Goal: Task Accomplishment & Management: Complete application form

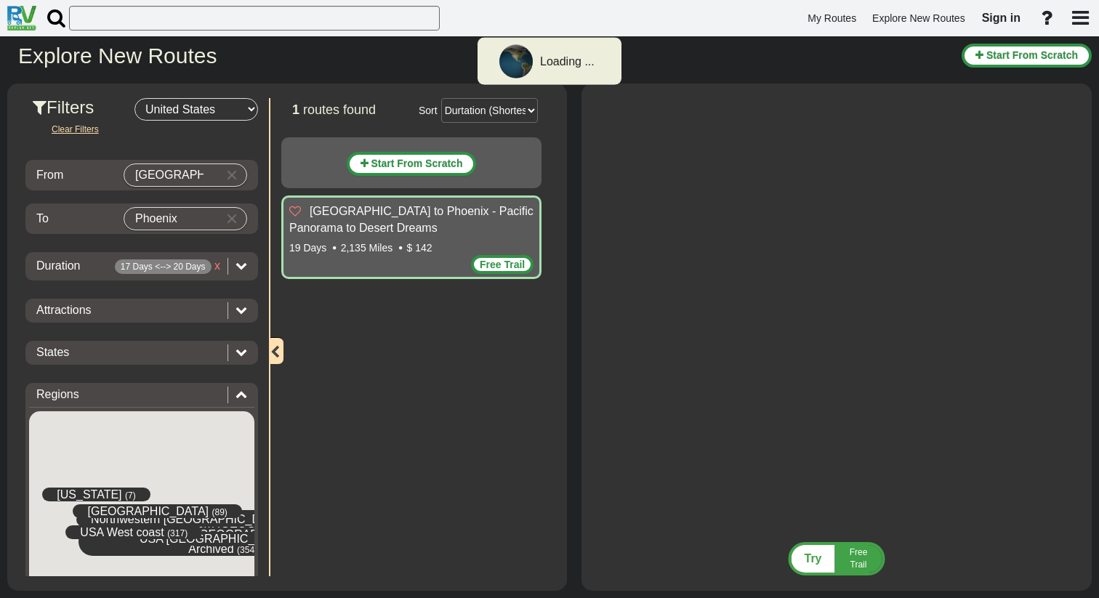
select select "number:2"
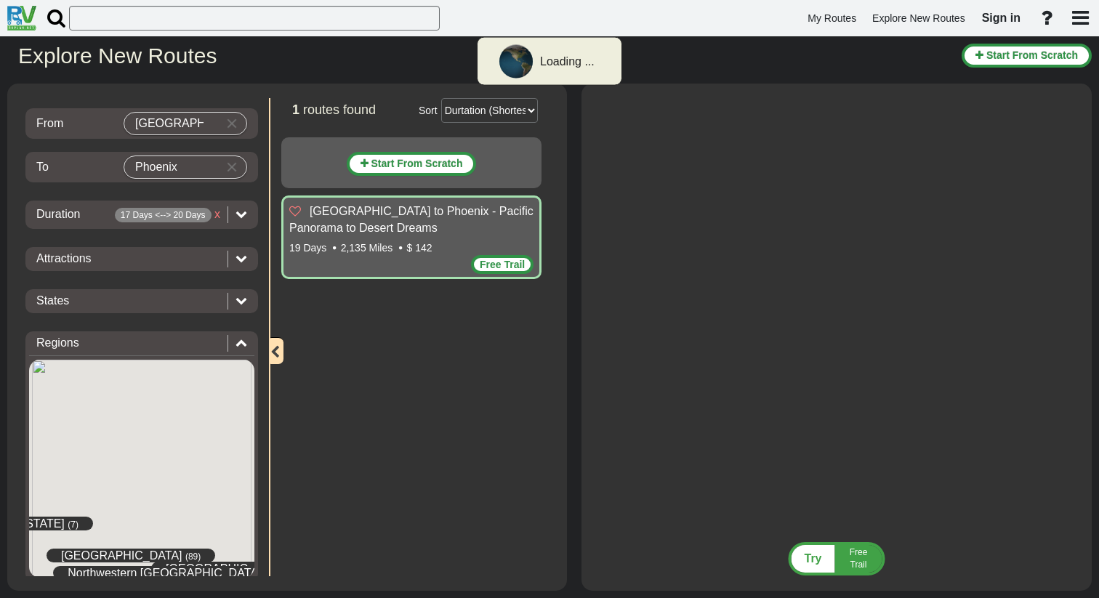
scroll to position [71, 0]
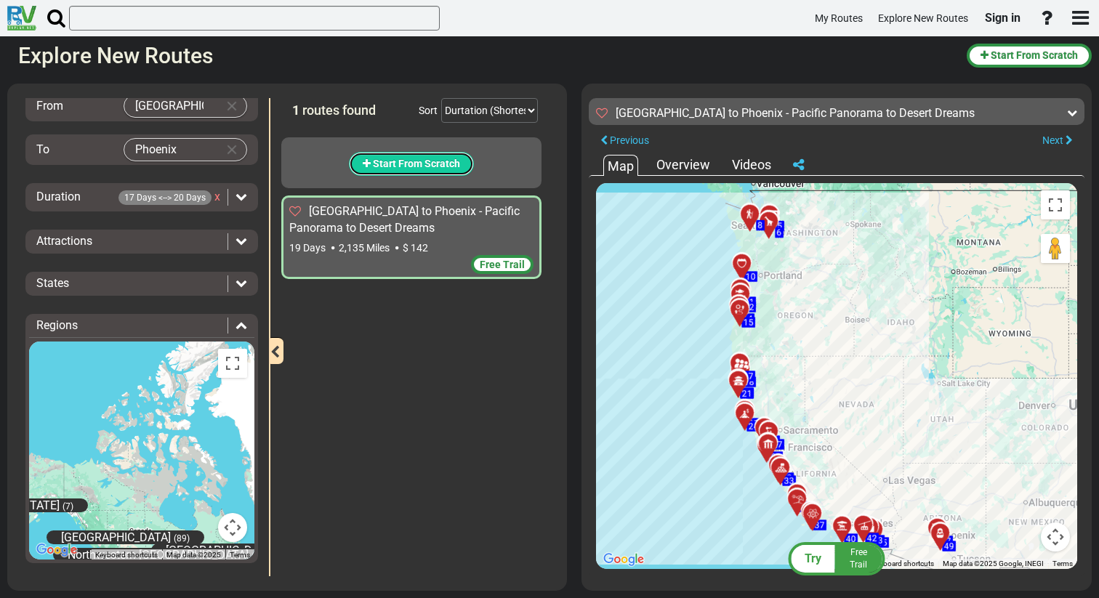
click at [425, 167] on span "Start From Scratch" at bounding box center [416, 164] width 87 height 12
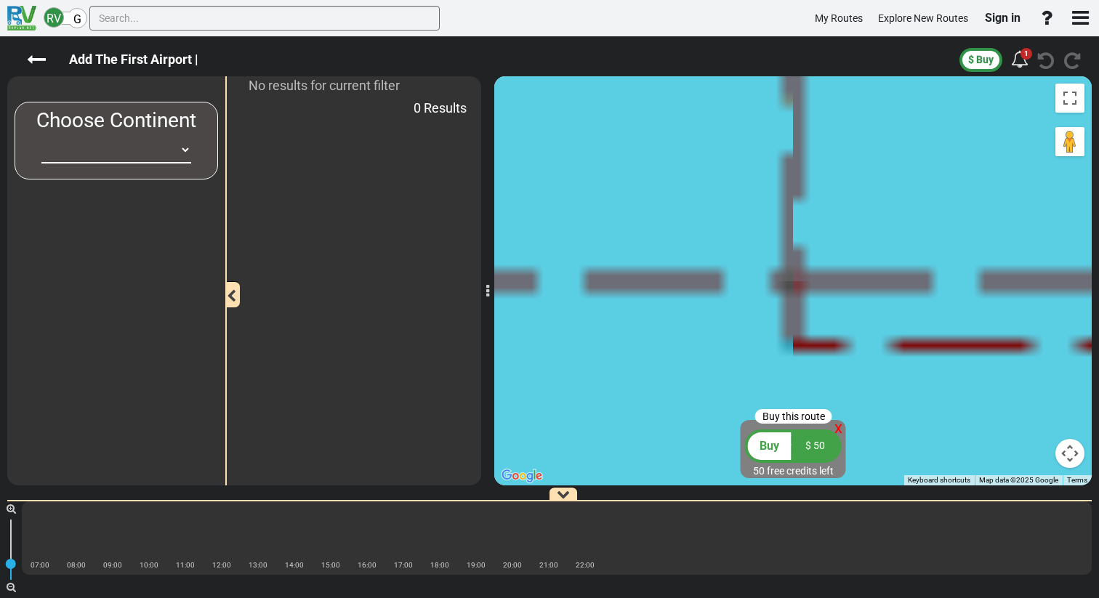
click at [112, 162] on select "[GEOGRAPHIC_DATA] [GEOGRAPHIC_DATA] [GEOGRAPHIC_DATA] [GEOGRAPHIC_DATA] [GEOGRA…" at bounding box center [116, 150] width 150 height 27
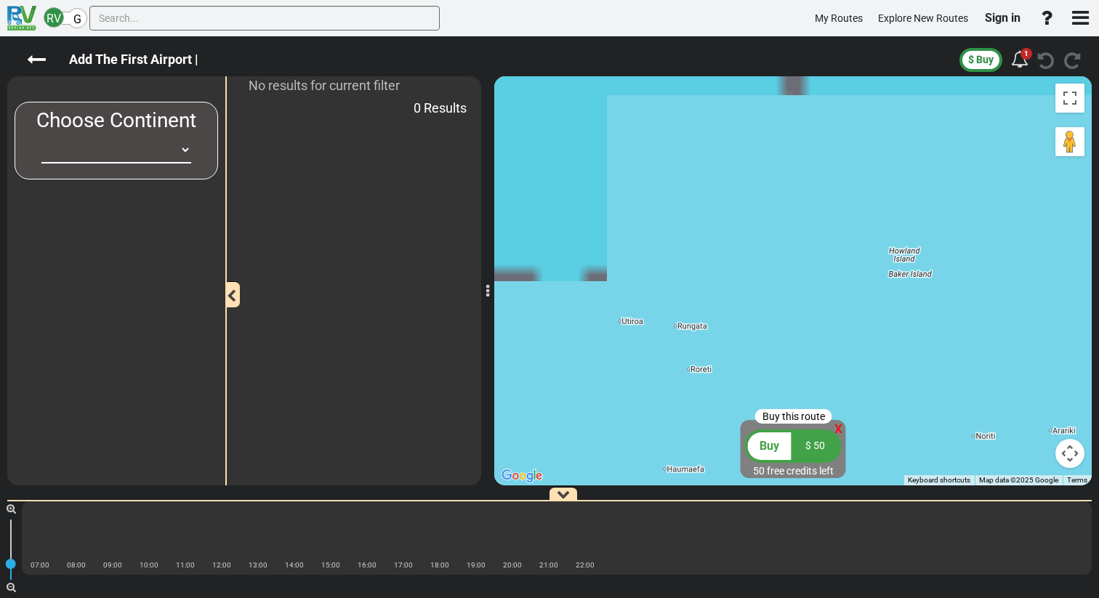
select select "number:2"
click at [41, 137] on select "[GEOGRAPHIC_DATA] [GEOGRAPHIC_DATA] [GEOGRAPHIC_DATA] [GEOGRAPHIC_DATA] [GEOGRA…" at bounding box center [116, 150] width 150 height 27
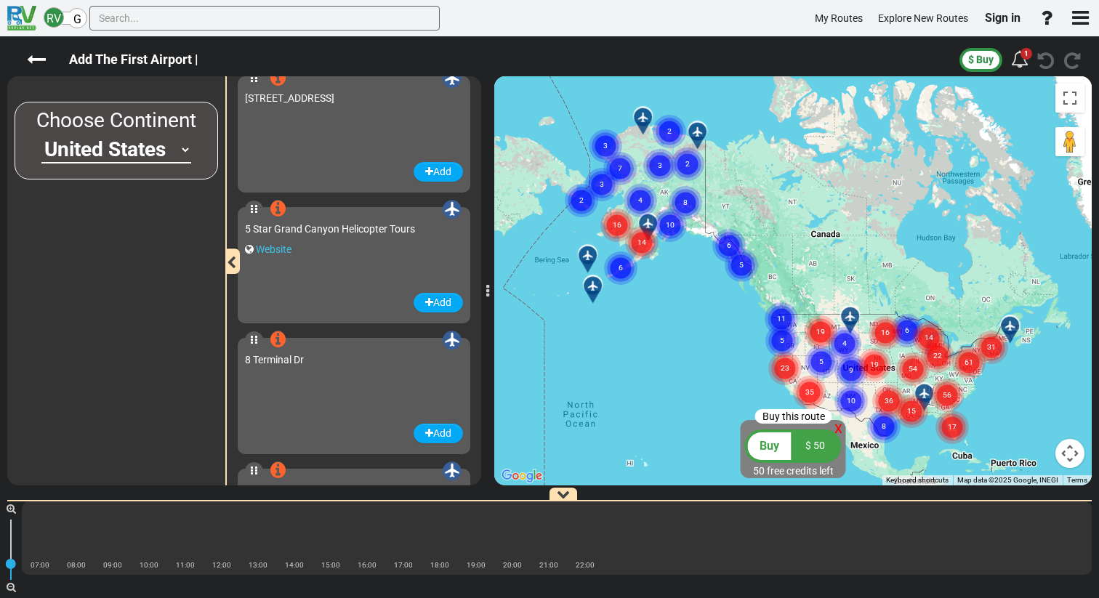
scroll to position [28, 0]
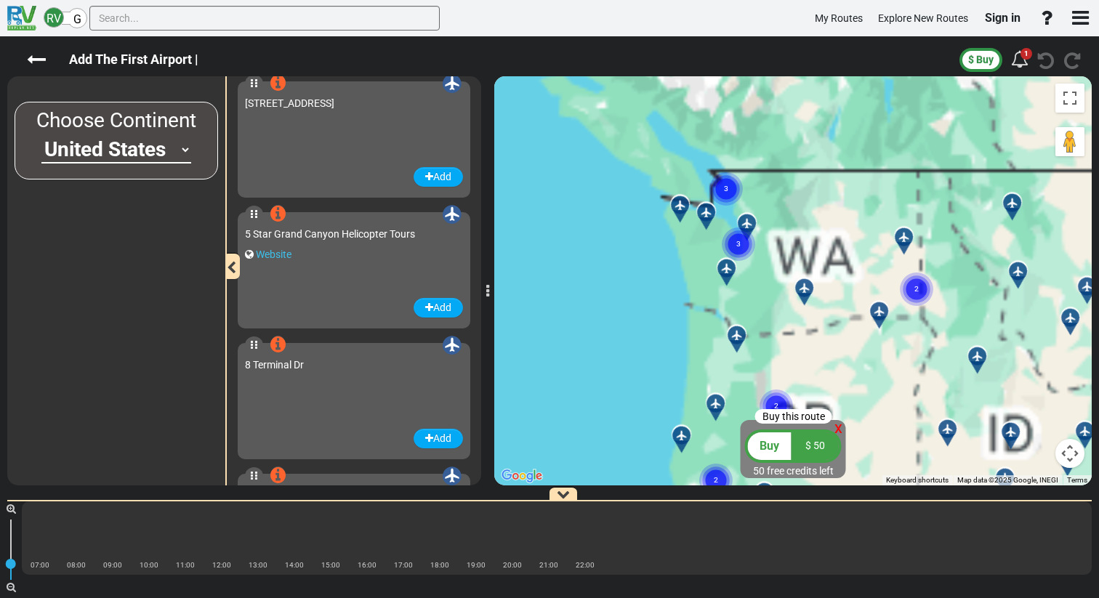
click at [741, 247] on circle "Cluster of 3 markers" at bounding box center [738, 244] width 33 height 33
click at [741, 247] on circle "Cluster of 2 markers" at bounding box center [743, 244] width 33 height 33
click at [991, 18] on span "Sign in" at bounding box center [1003, 18] width 36 height 14
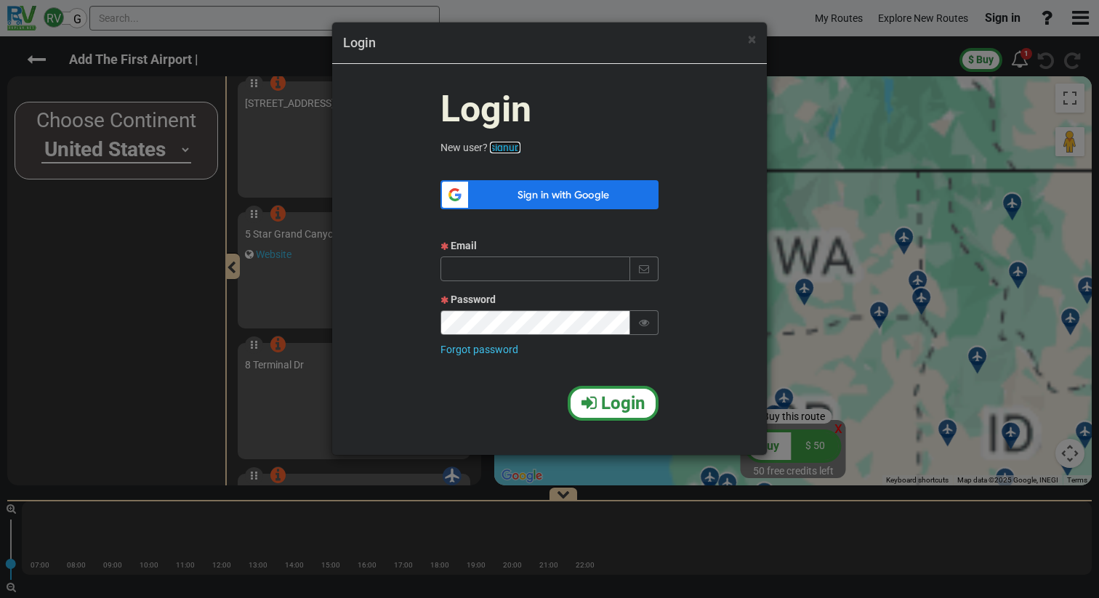
click at [512, 144] on link "signup" at bounding box center [505, 148] width 31 height 12
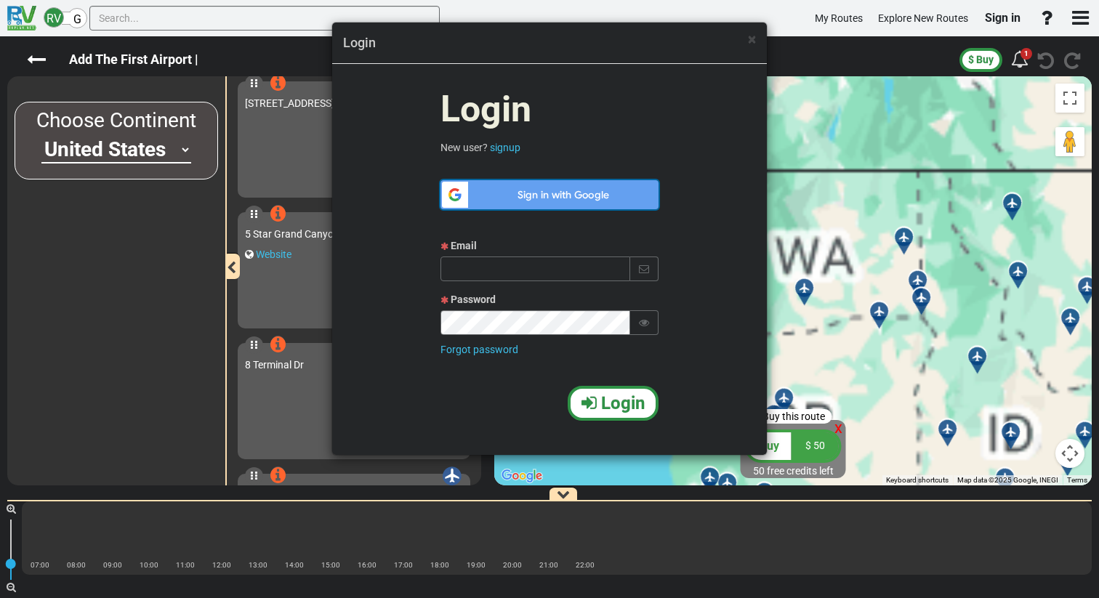
click at [570, 188] on span "Sign in with Google" at bounding box center [563, 195] width 173 height 15
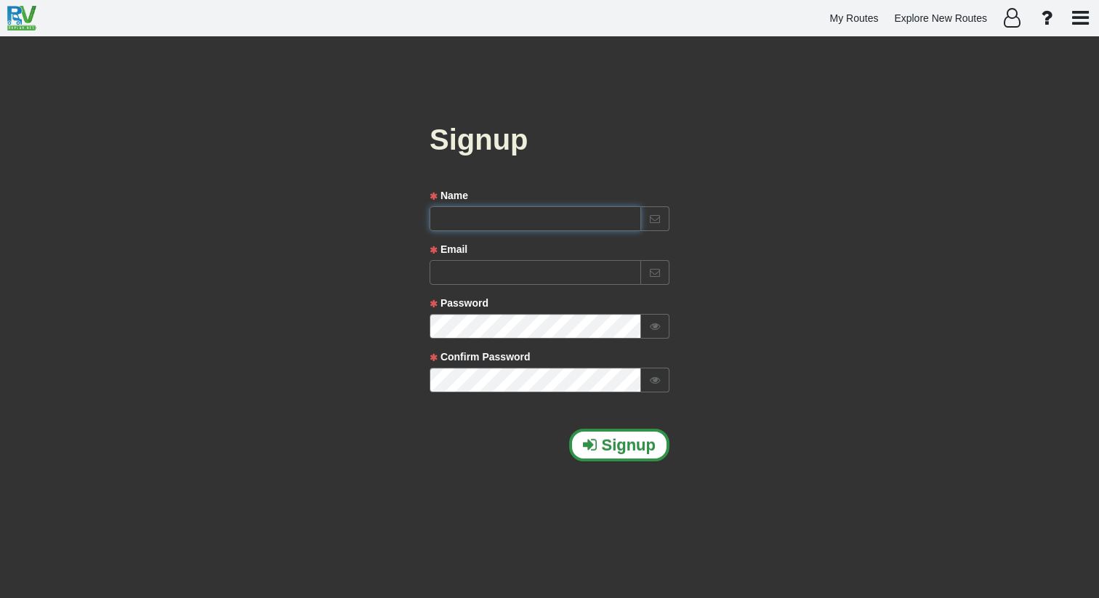
click at [577, 218] on input "text" at bounding box center [536, 219] width 212 height 25
type input "shir"
type input "[EMAIL_ADDRESS][DOMAIN_NAME]"
click at [601, 449] on button "Signup" at bounding box center [619, 445] width 100 height 33
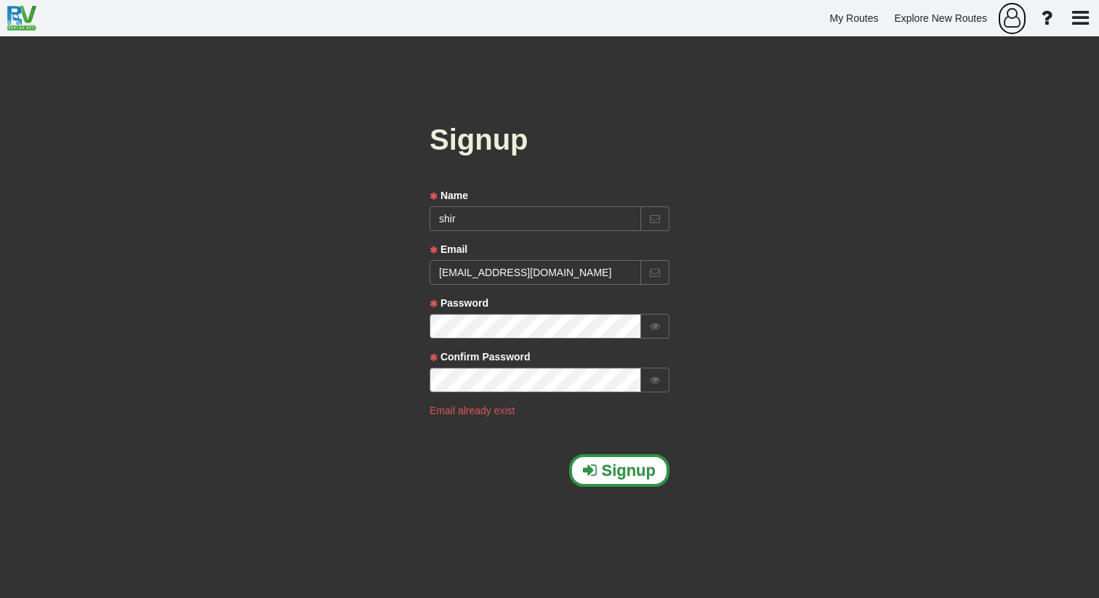
click at [1016, 15] on icon "button" at bounding box center [1012, 18] width 17 height 20
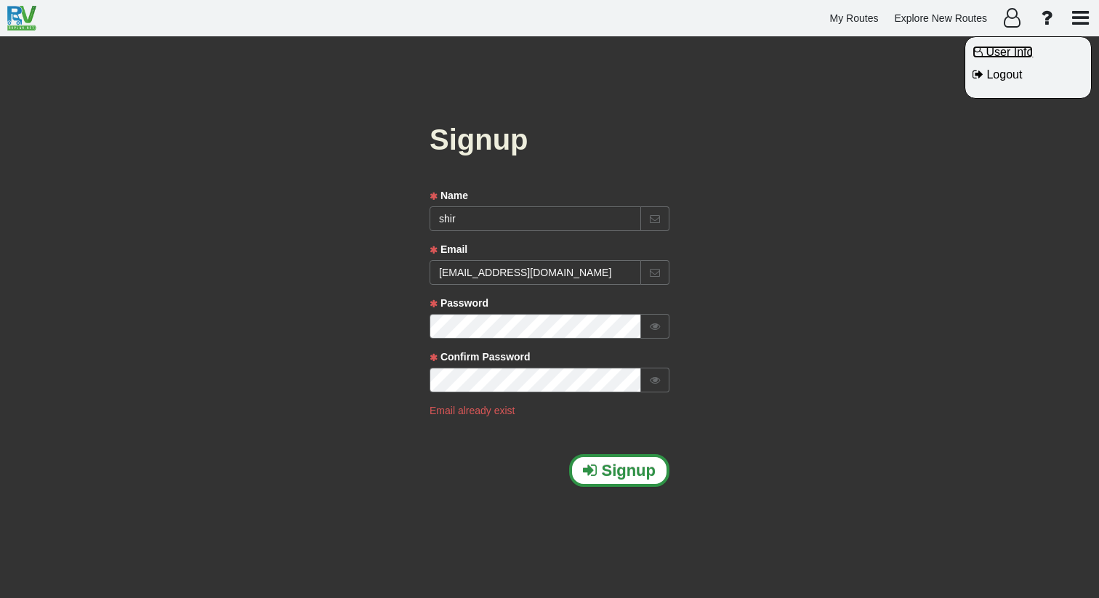
click at [1016, 55] on span "User Info" at bounding box center [1009, 52] width 47 height 12
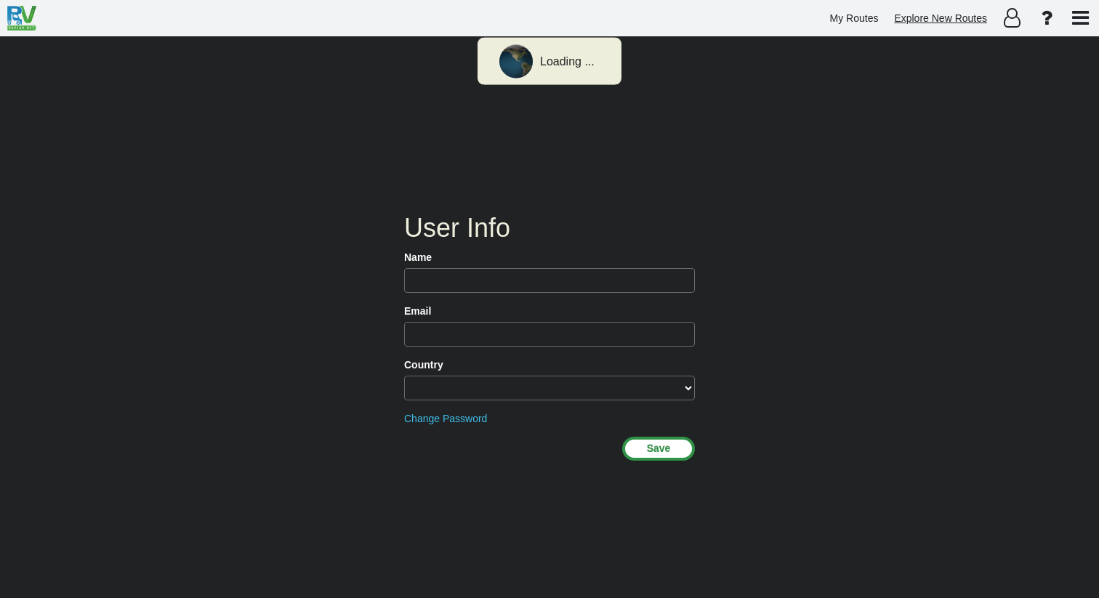
type input "Shir Shvili"
type input "shiruni8aia@gmail.com"
select select
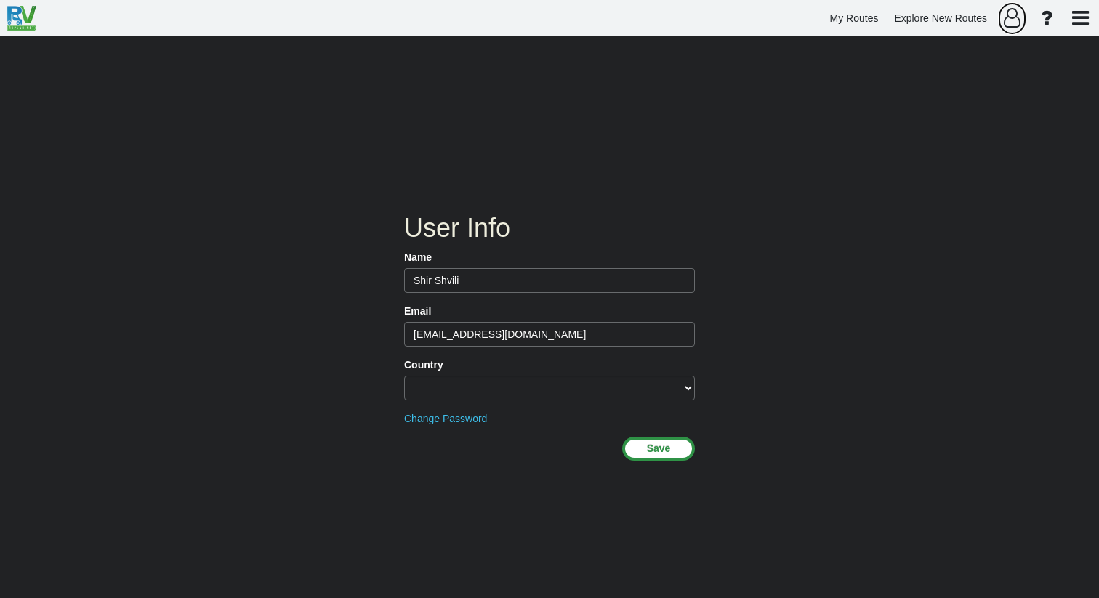
click at [1009, 9] on icon "button" at bounding box center [1012, 18] width 17 height 20
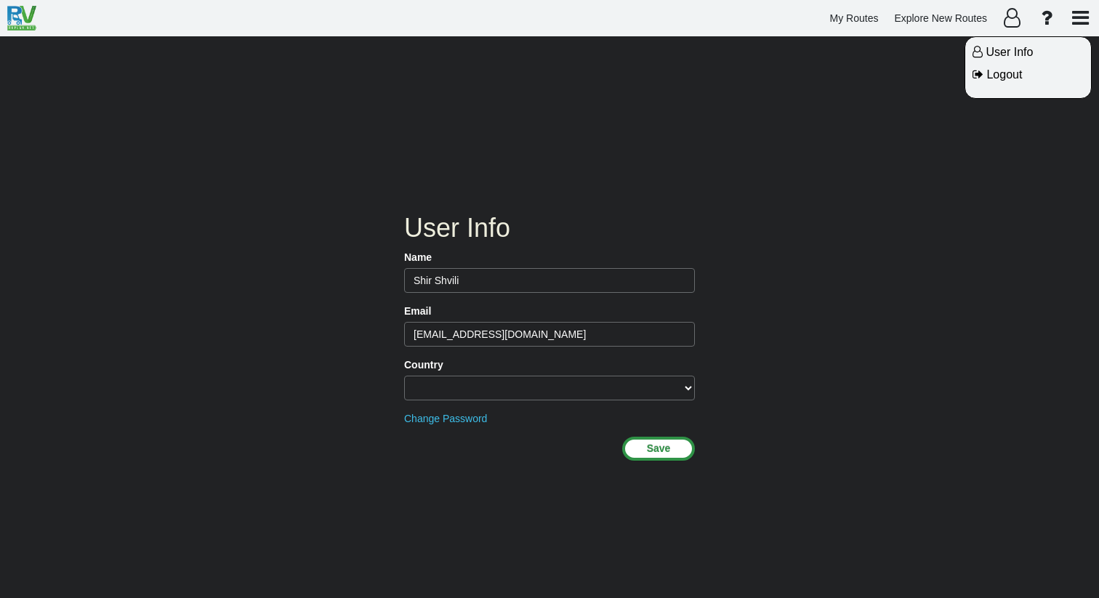
click at [851, 19] on div at bounding box center [549, 299] width 1099 height 598
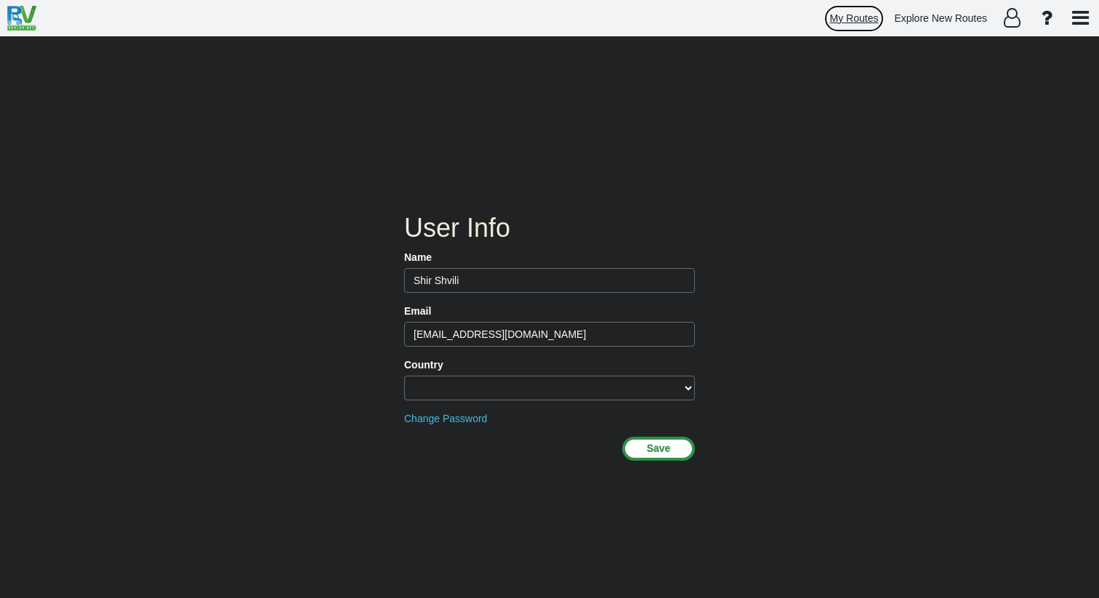
click at [867, 21] on span "My Routes" at bounding box center [854, 18] width 49 height 12
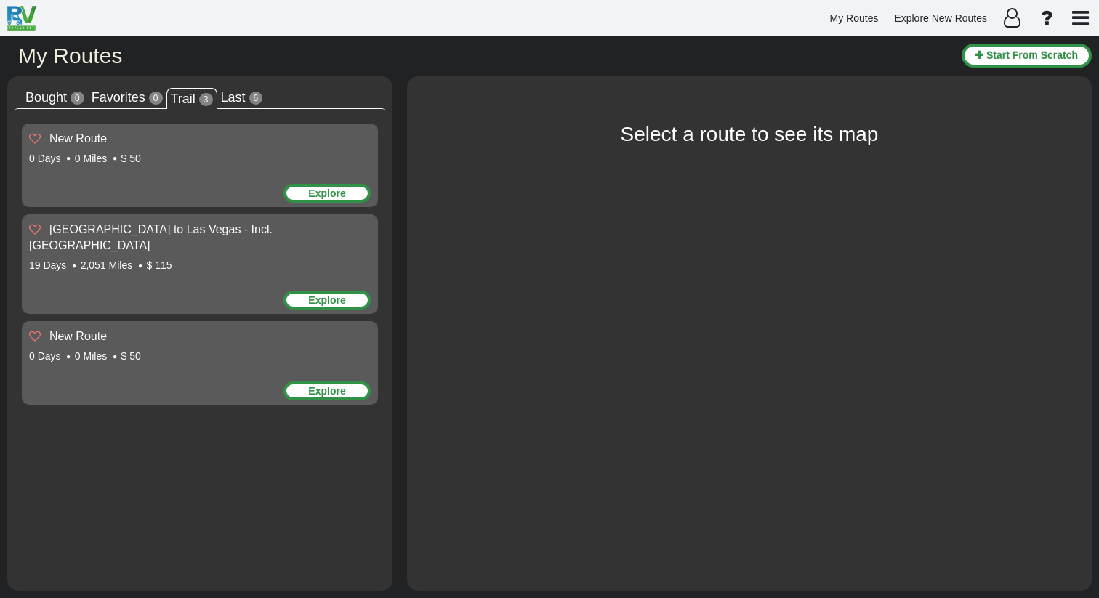
click at [224, 172] on div "New Route 0 Days 0 Miles $ 50 Explore" at bounding box center [200, 166] width 356 height 84
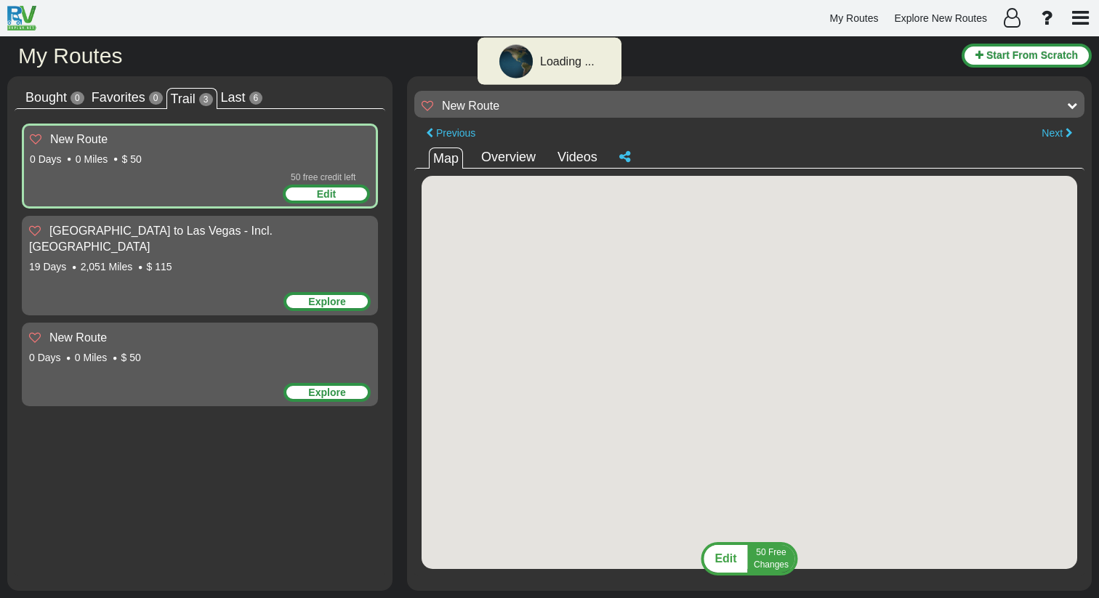
click at [732, 561] on span "Edit" at bounding box center [726, 559] width 22 height 12
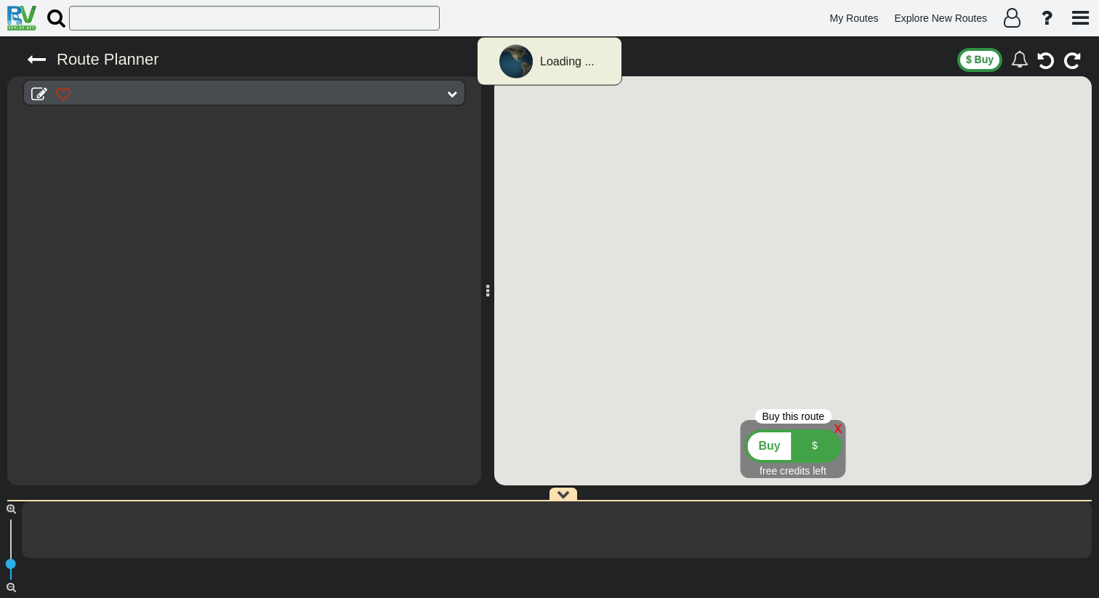
click at [782, 445] on div "Buy" at bounding box center [770, 447] width 44 height 28
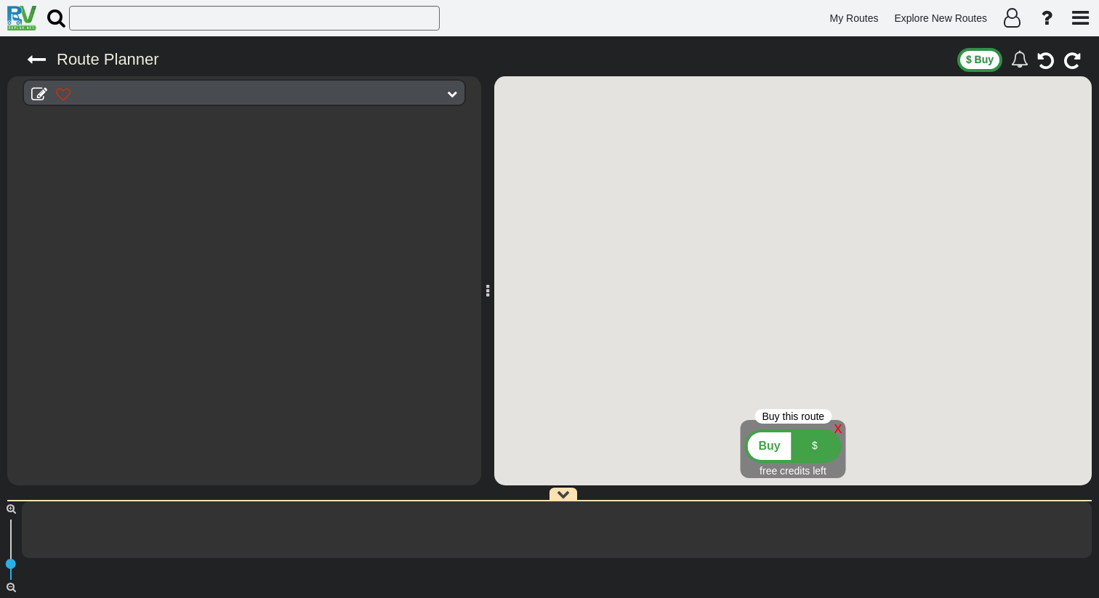
click at [808, 453] on div "$" at bounding box center [815, 447] width 47 height 28
click at [808, 447] on div "$" at bounding box center [815, 447] width 47 height 28
click at [769, 453] on div "Buy" at bounding box center [770, 447] width 44 height 28
click at [977, 62] on span "$ Buy" at bounding box center [980, 60] width 28 height 12
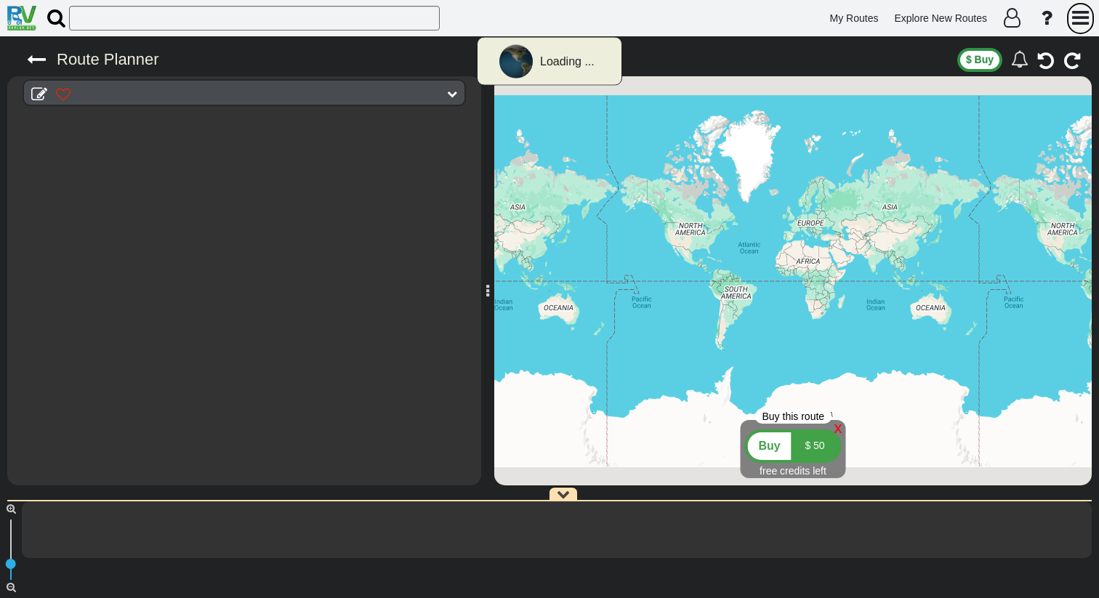
click at [1080, 23] on icon "button" at bounding box center [1081, 18] width 17 height 20
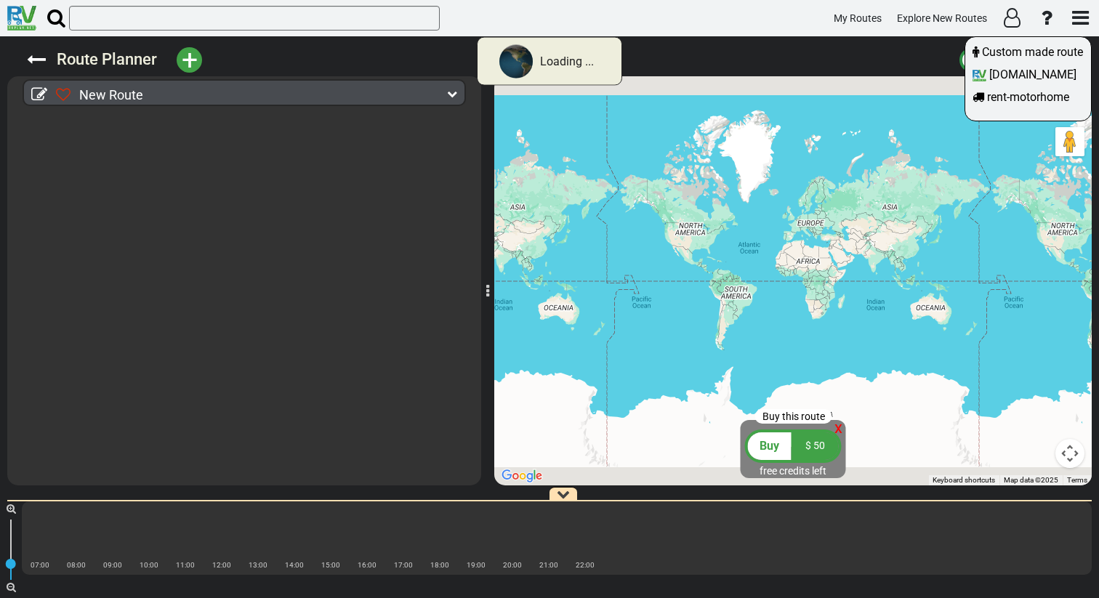
click at [1080, 23] on div at bounding box center [549, 299] width 1099 height 598
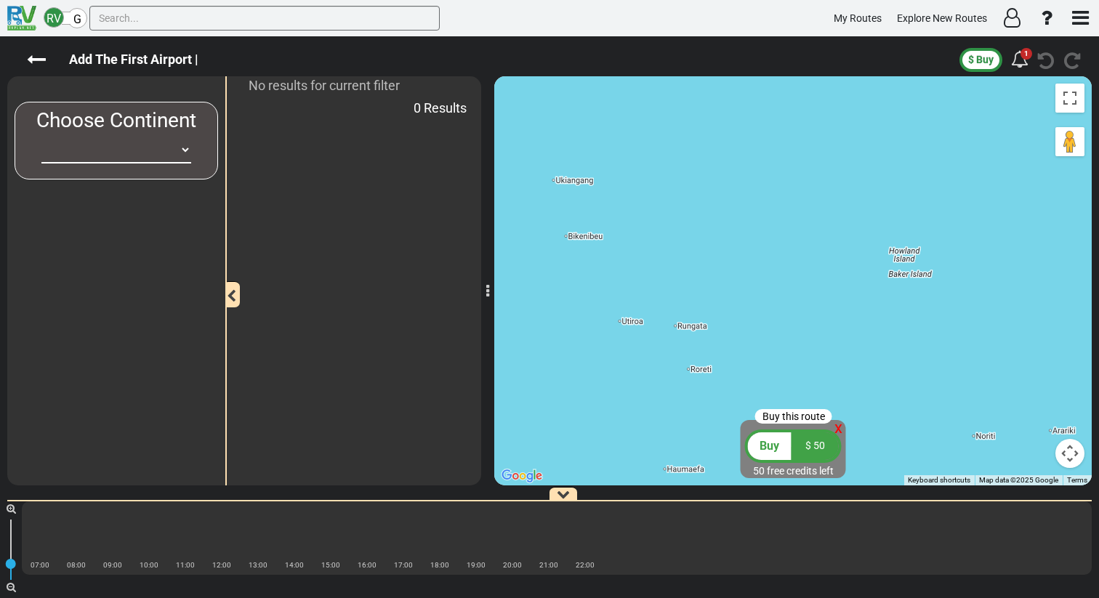
click at [838, 431] on span "x" at bounding box center [839, 428] width 8 height 18
click at [111, 147] on select "[GEOGRAPHIC_DATA] [GEOGRAPHIC_DATA] [GEOGRAPHIC_DATA] [GEOGRAPHIC_DATA] [GEOGRA…" at bounding box center [116, 150] width 150 height 27
select select "number:2"
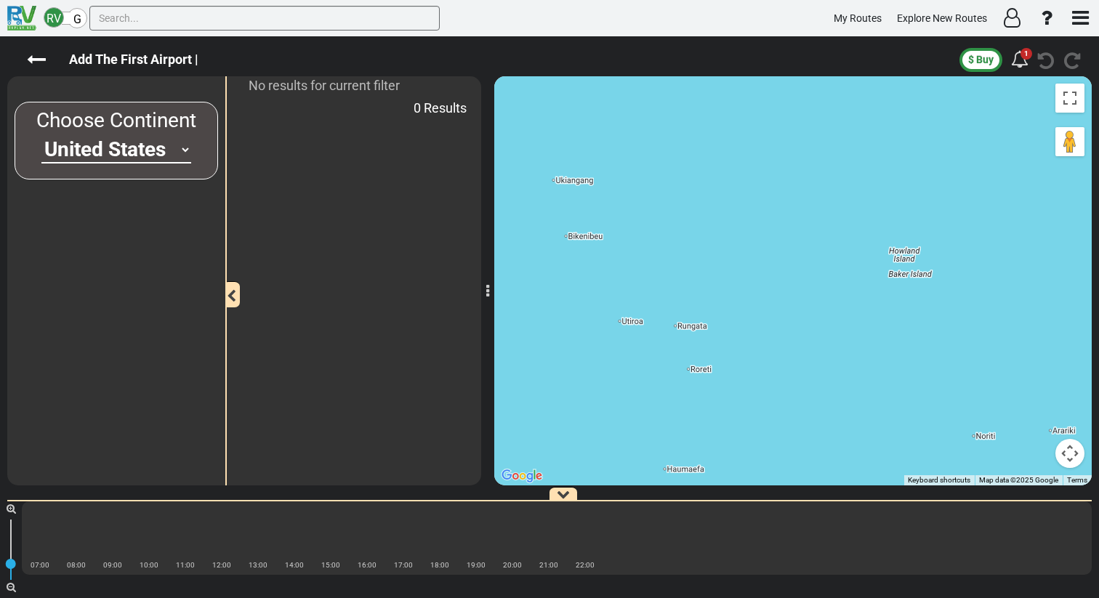
click at [41, 137] on select "[GEOGRAPHIC_DATA] [GEOGRAPHIC_DATA] [GEOGRAPHIC_DATA] [GEOGRAPHIC_DATA] [GEOGRA…" at bounding box center [116, 150] width 150 height 27
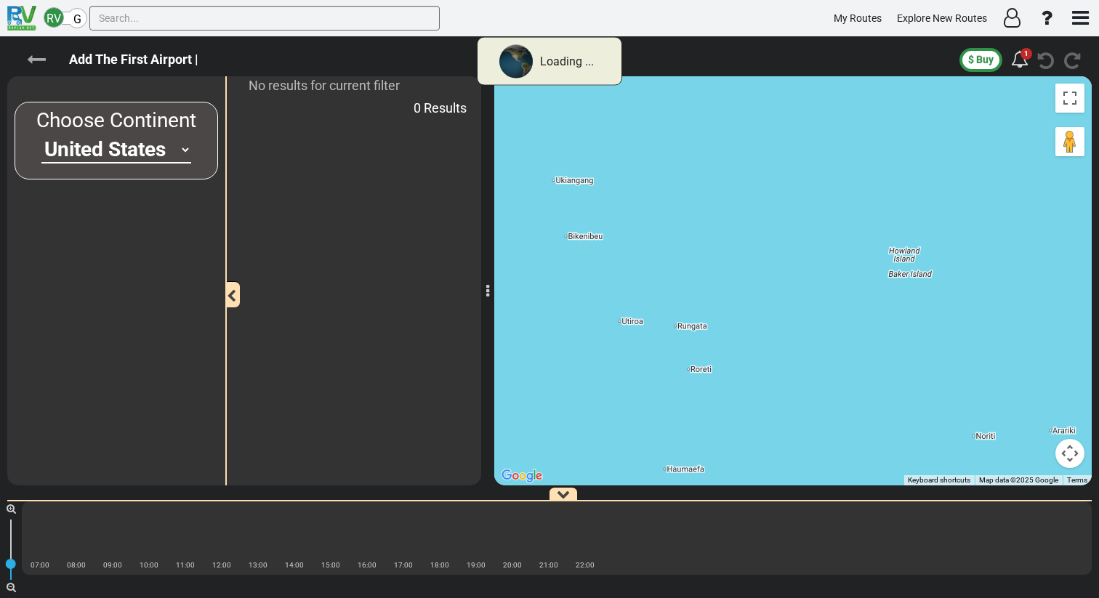
click at [36, 61] on icon at bounding box center [36, 59] width 19 height 19
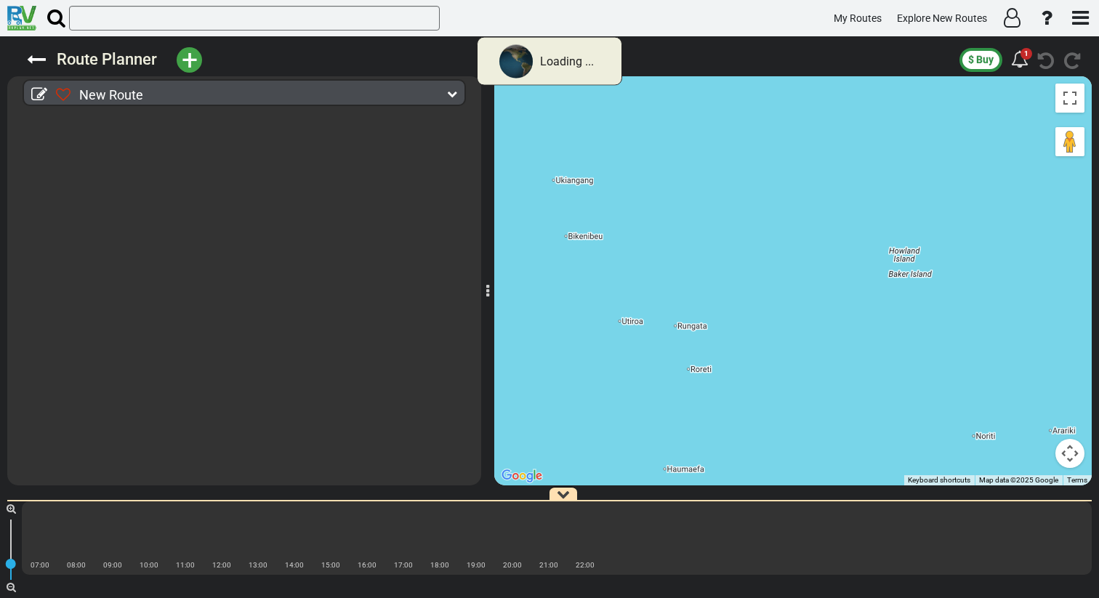
click at [94, 91] on span "New Route" at bounding box center [111, 94] width 64 height 15
click at [450, 95] on icon at bounding box center [452, 94] width 10 height 10
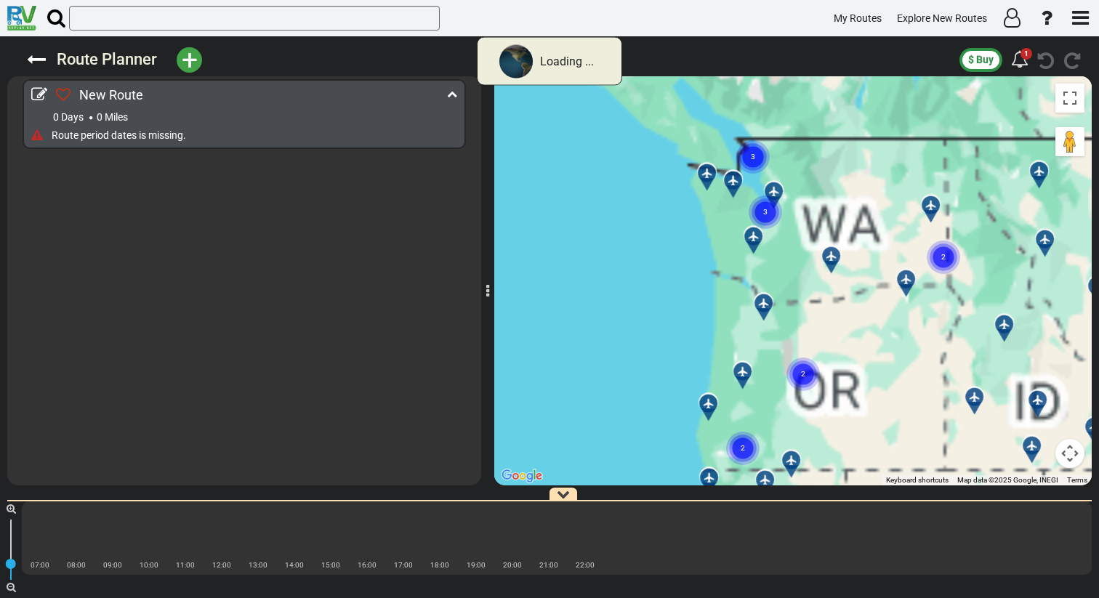
click at [765, 212] on text "3" at bounding box center [766, 211] width 4 height 9
click at [749, 212] on div at bounding box center [758, 213] width 18 height 12
click at [758, 212] on circle "Cluster of 2 markers" at bounding box center [770, 212] width 33 height 33
click at [183, 59] on span "+" at bounding box center [190, 60] width 16 height 33
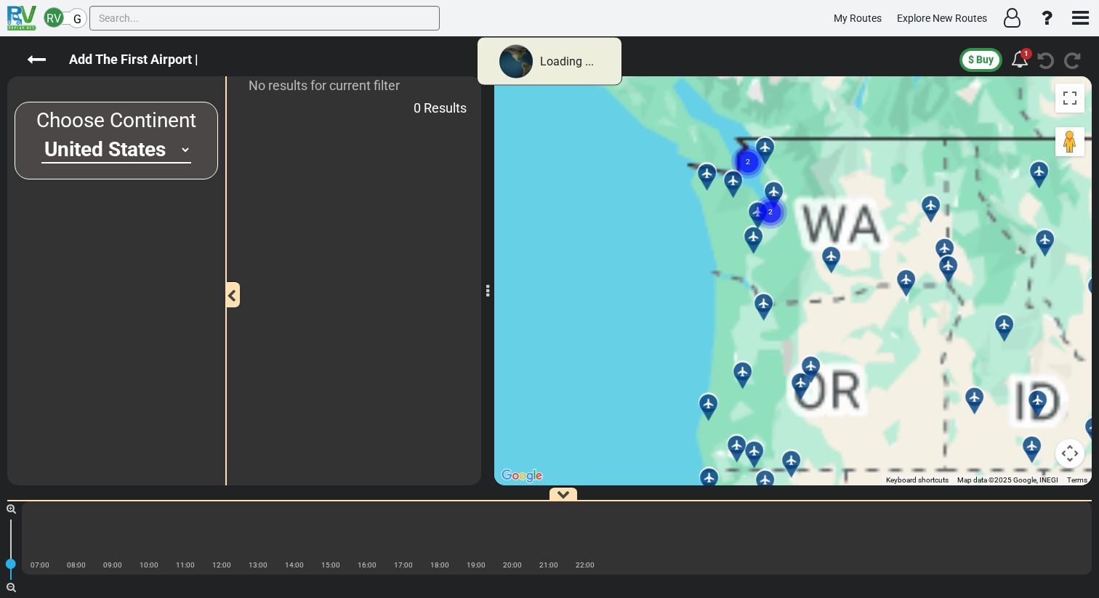
click at [756, 244] on div at bounding box center [759, 242] width 24 height 23
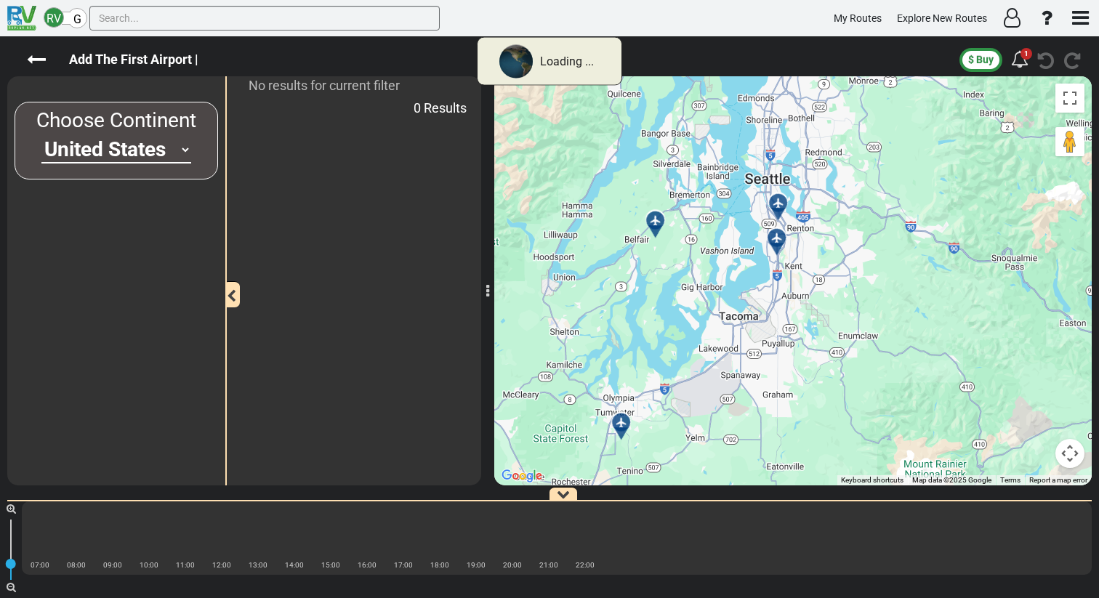
click at [782, 204] on div at bounding box center [784, 209] width 24 height 23
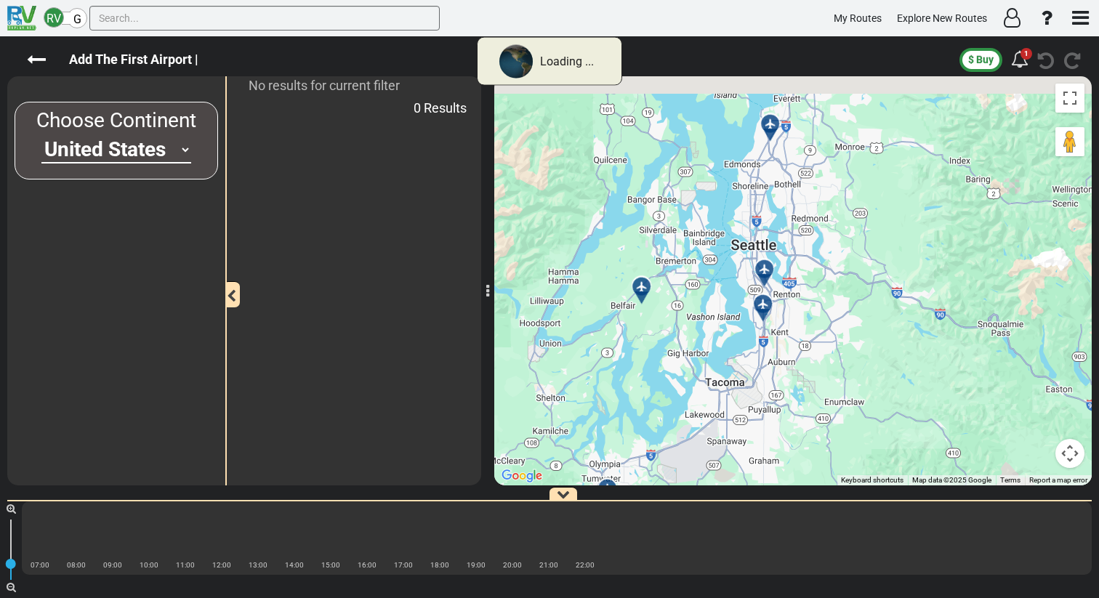
drag, startPoint x: 793, startPoint y: 168, endPoint x: 779, endPoint y: 236, distance: 69.0
click at [779, 236] on div "To activate drag with keyboard, press Alt + Enter. Once in keyboard drag state,…" at bounding box center [793, 280] width 598 height 409
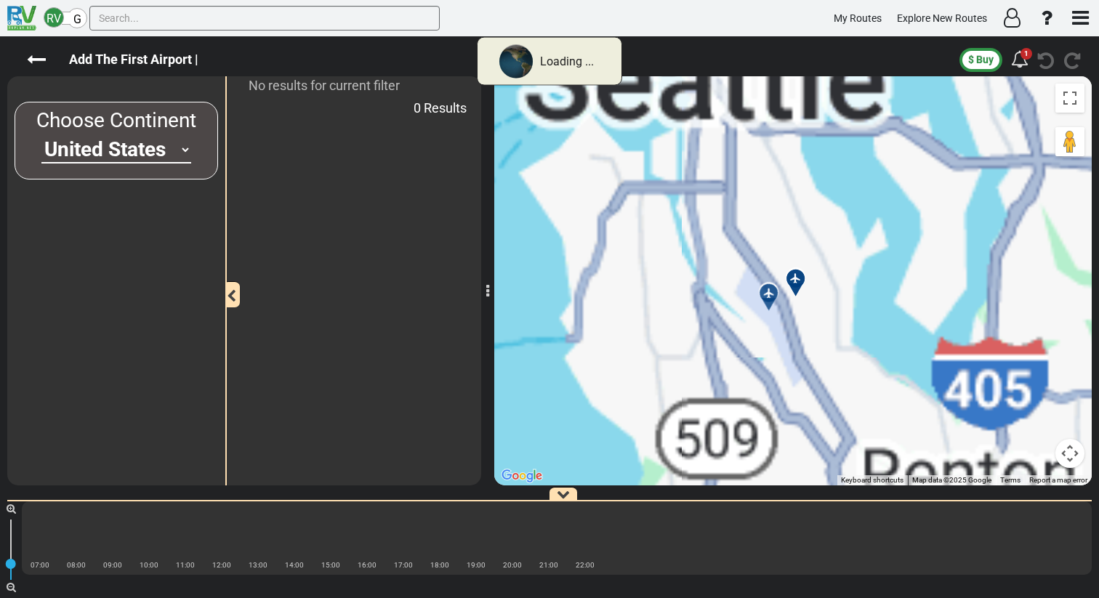
click at [770, 293] on div at bounding box center [774, 299] width 24 height 23
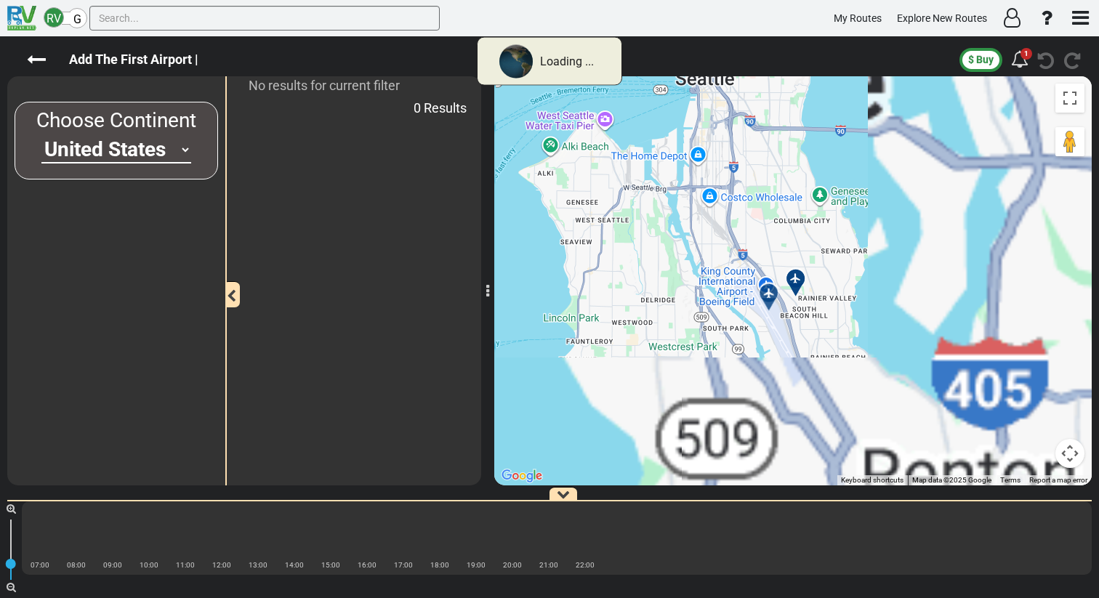
click at [768, 291] on icon at bounding box center [769, 293] width 10 height 10
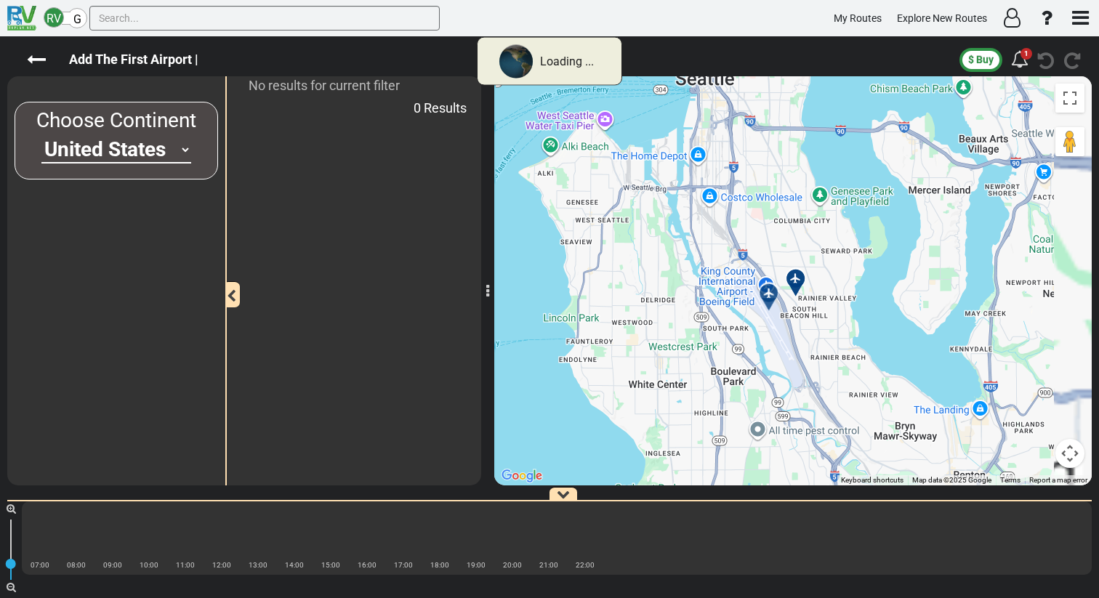
click at [766, 279] on div "To navigate, press the arrow keys. To activate drag with keyboard, press Alt + …" at bounding box center [793, 280] width 598 height 409
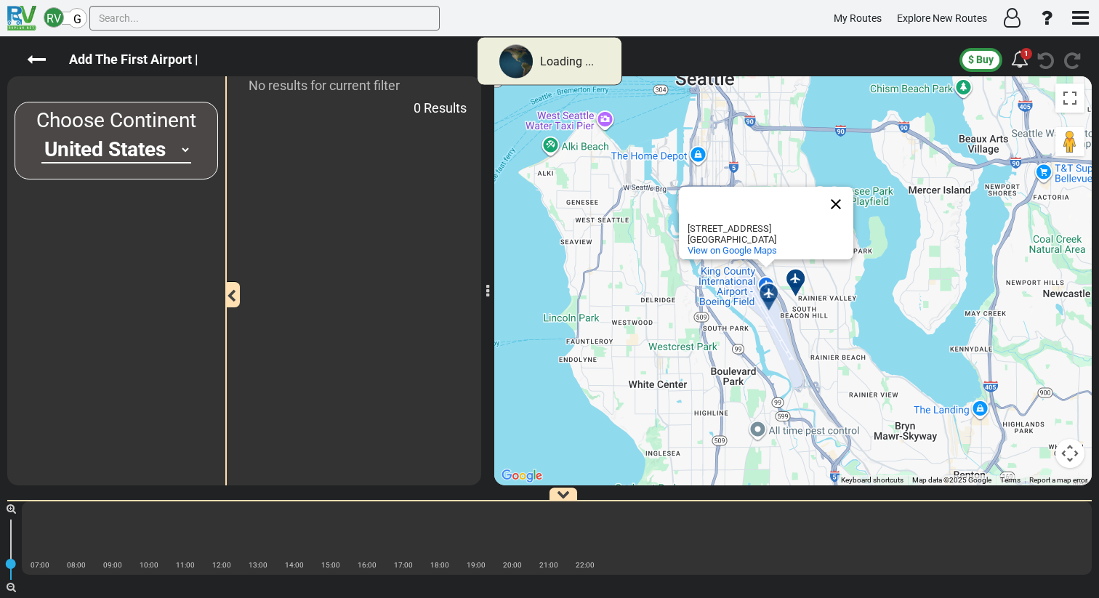
click at [833, 208] on button "Close" at bounding box center [836, 204] width 35 height 35
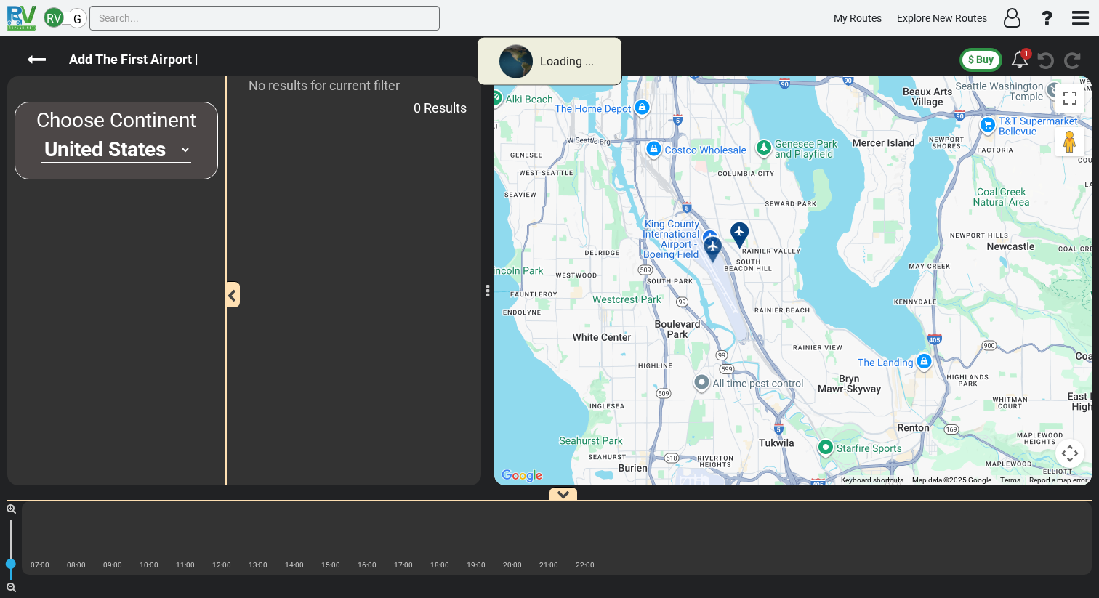
drag, startPoint x: 769, startPoint y: 294, endPoint x: 710, endPoint y: 247, distance: 75.0
click at [710, 247] on div at bounding box center [718, 252] width 24 height 23
click at [710, 247] on div at bounding box center [719, 251] width 24 height 23
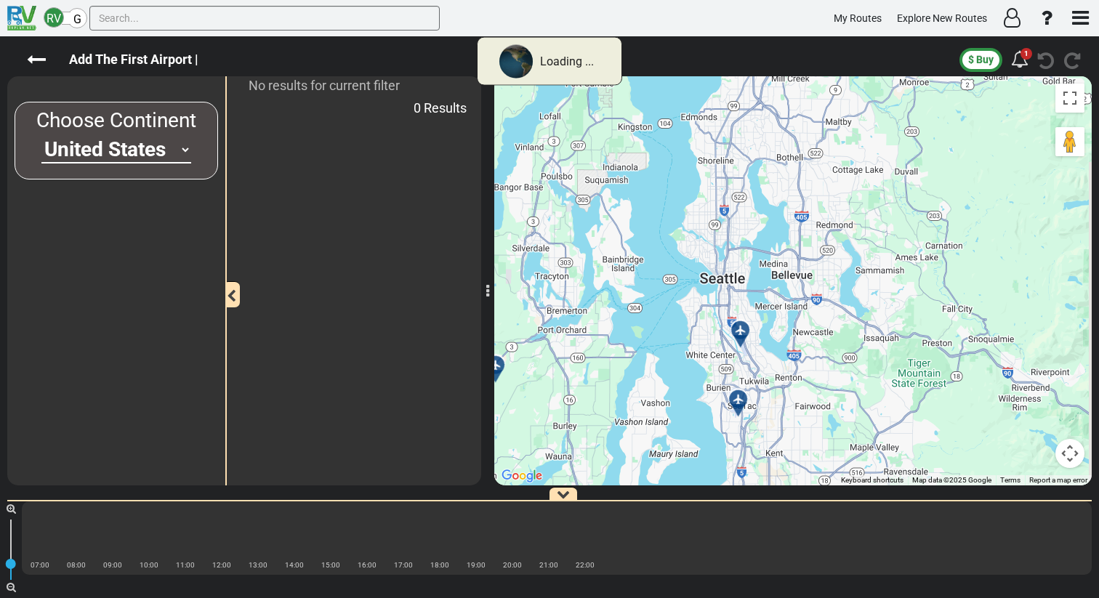
click at [537, 63] on div "Loading ..." at bounding box center [549, 61] width 145 height 49
click at [1025, 64] on icon at bounding box center [1019, 58] width 17 height 17
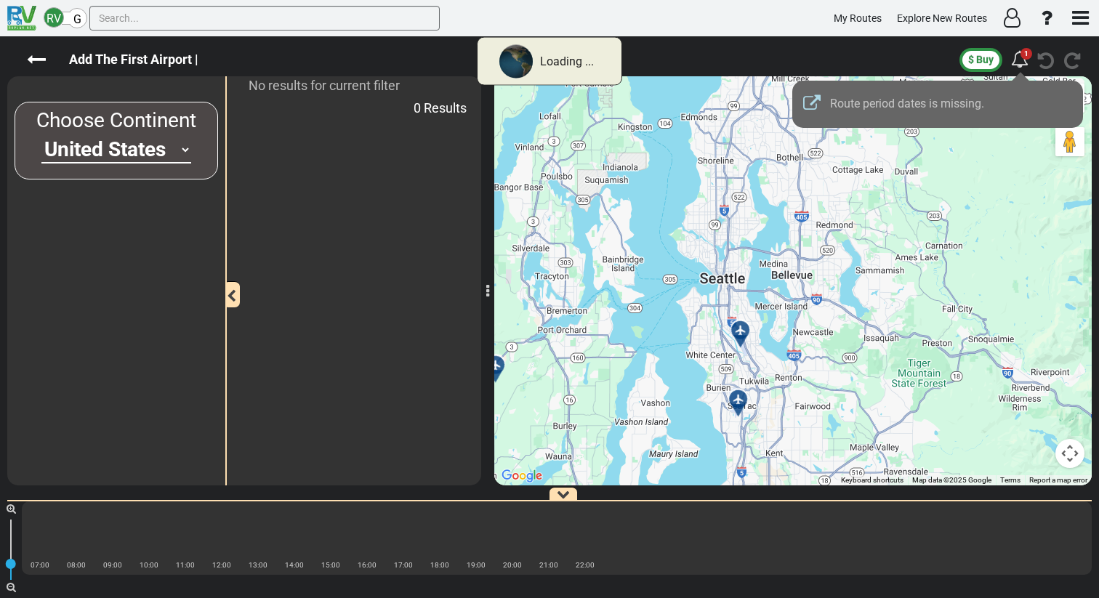
click at [845, 107] on span "Route period dates is missing." at bounding box center [907, 104] width 154 height 14
click at [811, 102] on icon at bounding box center [811, 103] width 17 height 17
type input "New Route"
type input "Invalid date"
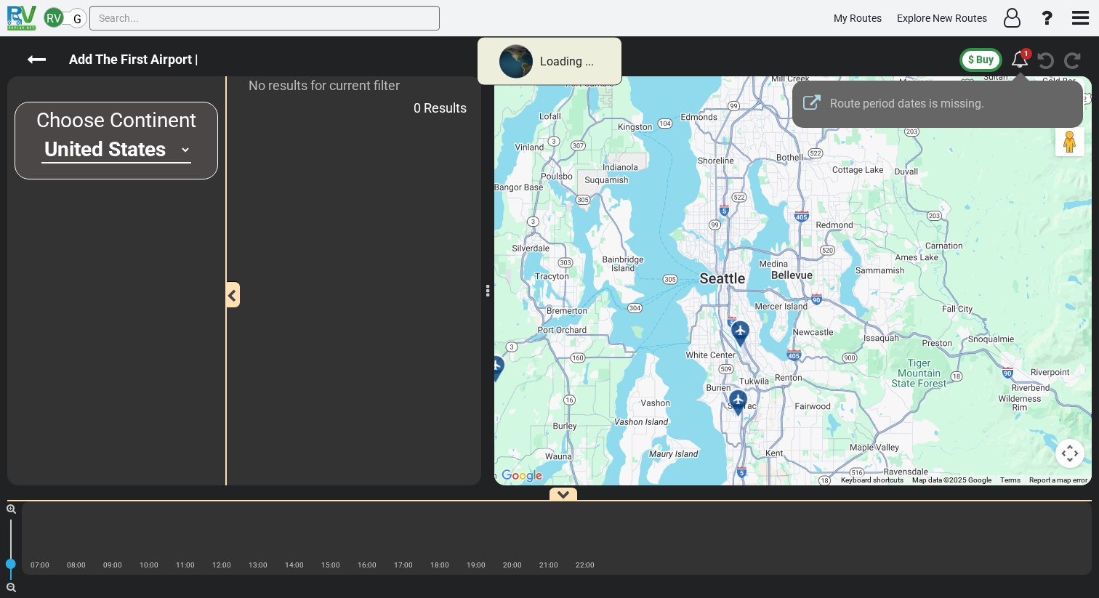
select select "boolean:true"
select select
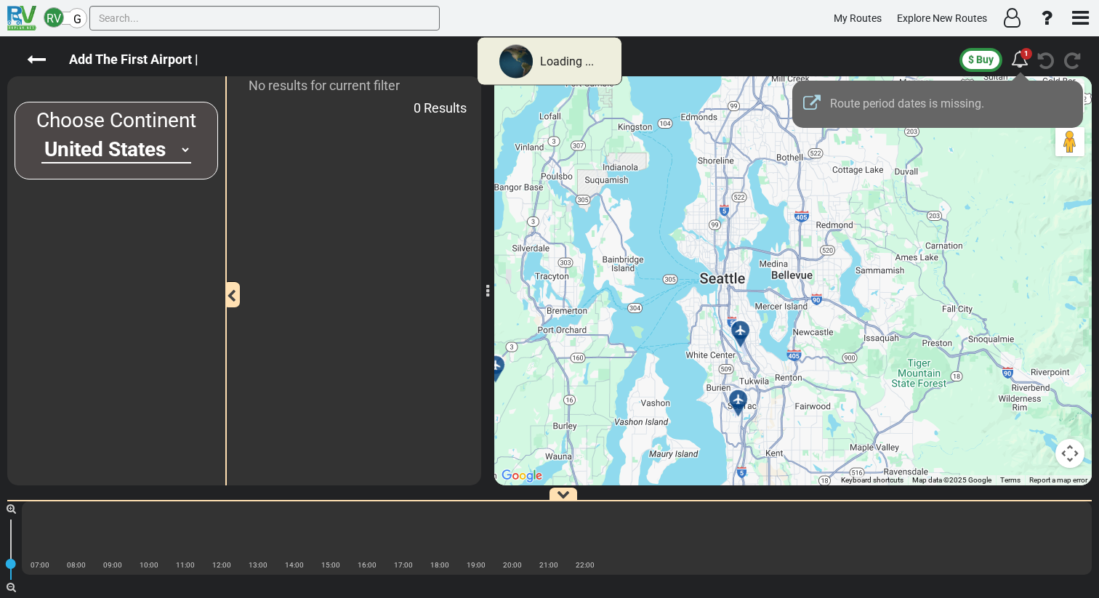
select select
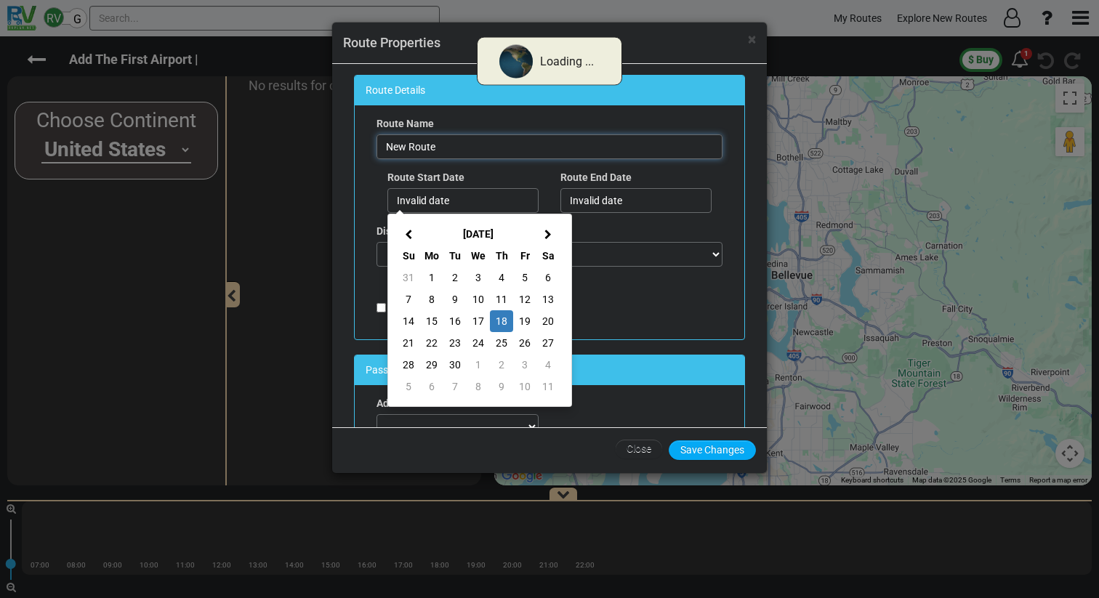
click at [429, 146] on input "New Route" at bounding box center [550, 147] width 346 height 25
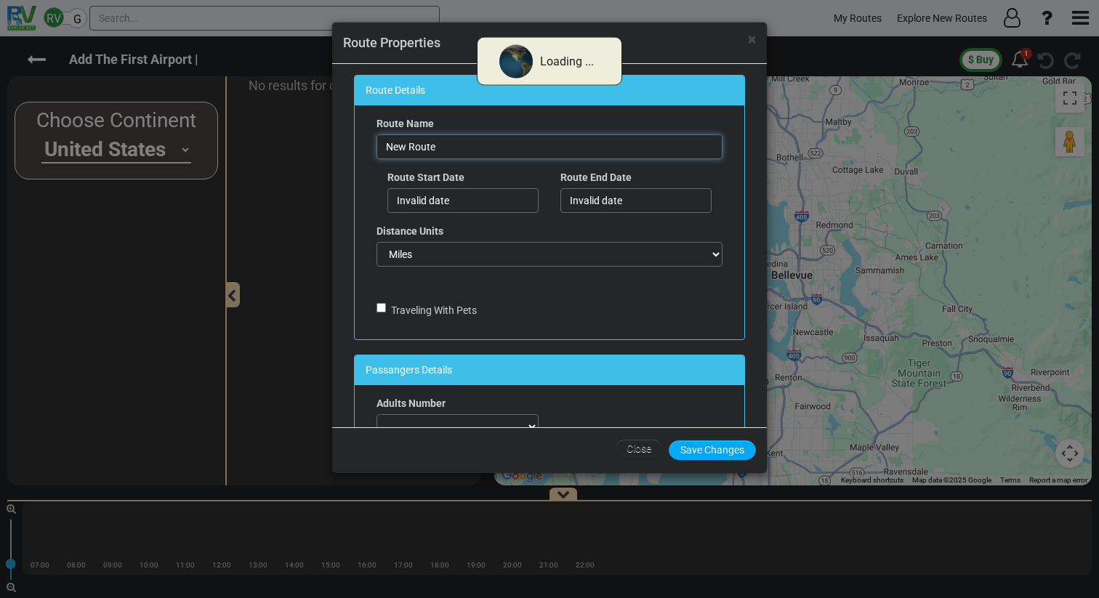
click at [429, 146] on input "New Route" at bounding box center [550, 147] width 346 height 25
type input "honey moon - shir and ido"
click at [397, 198] on input "Invalid date" at bounding box center [463, 200] width 151 height 25
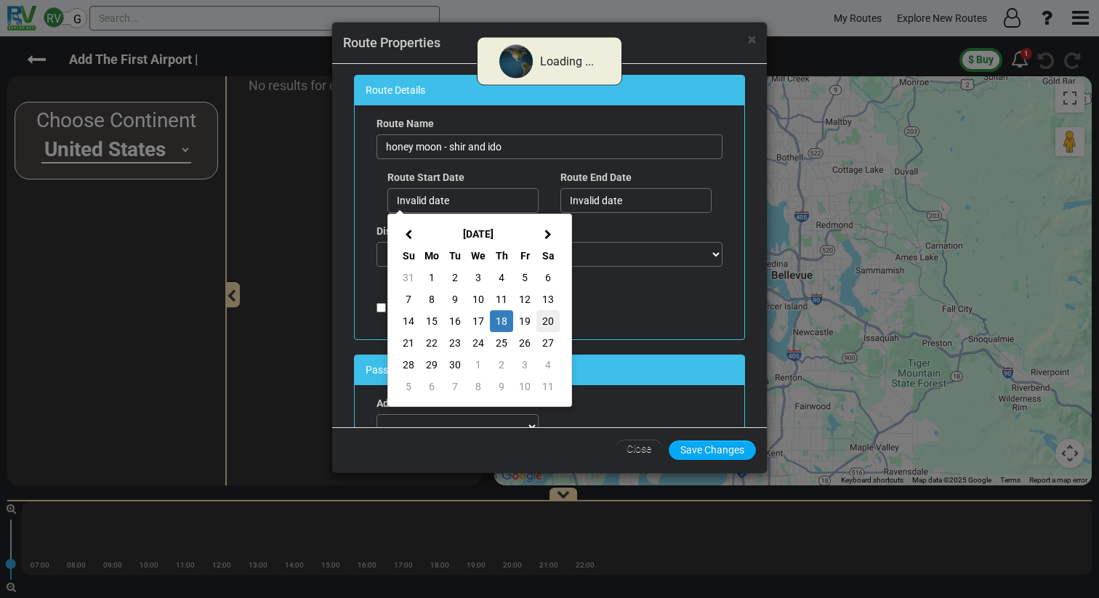
click at [548, 324] on td "20" at bounding box center [548, 321] width 23 height 22
type input "20/09/2025"
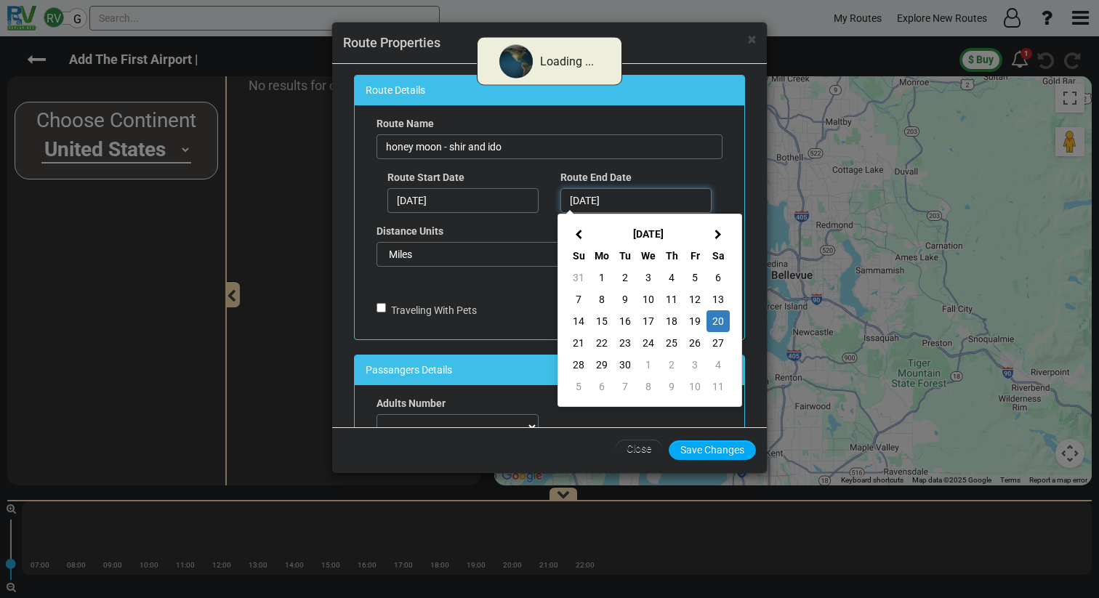
click at [609, 201] on input "20/09/2025" at bounding box center [636, 200] width 151 height 25
click at [722, 230] on th at bounding box center [718, 234] width 23 height 22
click at [662, 300] on td "9" at bounding box center [671, 300] width 23 height 22
type input "09/10/2025"
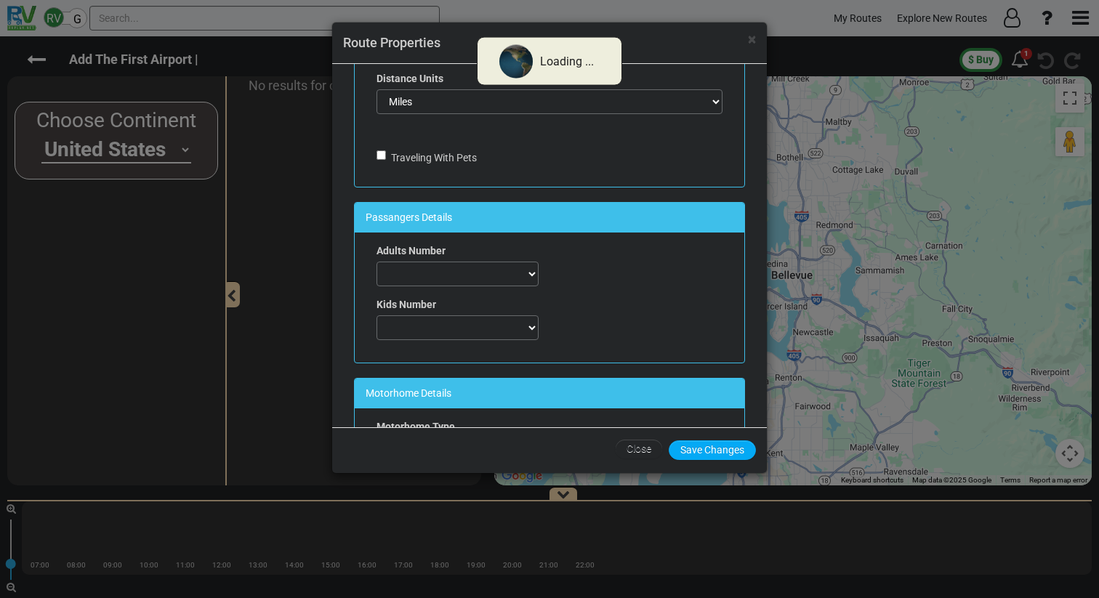
scroll to position [160, 0]
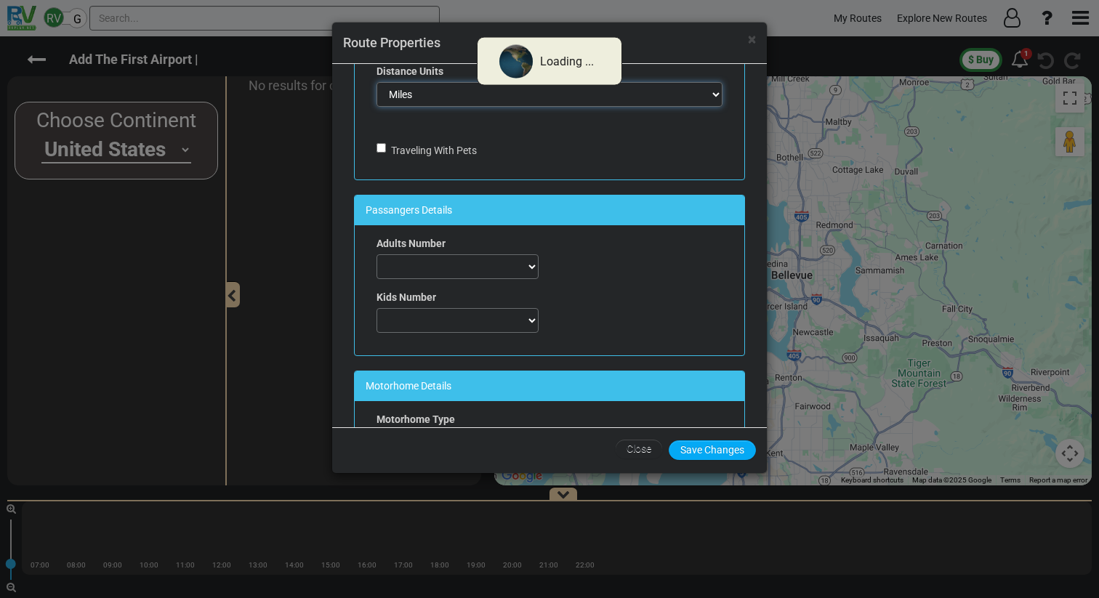
click at [442, 96] on select "Miles KM" at bounding box center [550, 94] width 346 height 25
select select "boolean:false"
click at [377, 82] on select "Miles KM" at bounding box center [550, 94] width 346 height 25
click at [429, 267] on select "0 1 2 3 4 5 6 7" at bounding box center [458, 267] width 162 height 25
select select "number:2"
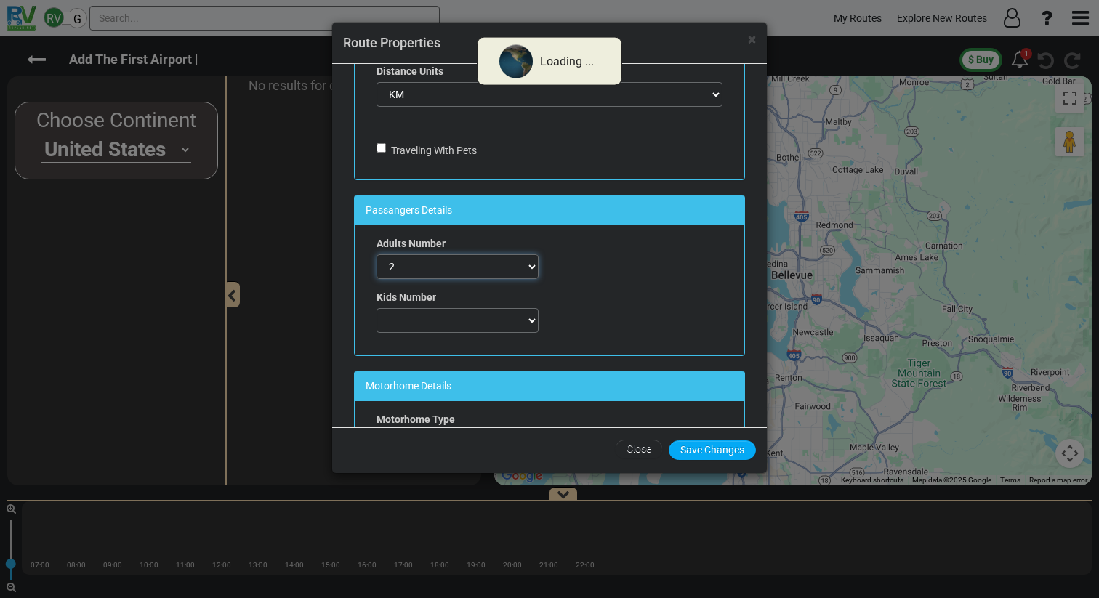
click at [377, 255] on select "0 1 2 3 4 5 6 7" at bounding box center [458, 267] width 162 height 25
click at [431, 318] on select "0 1 2 3 4 5 6 7" at bounding box center [458, 320] width 162 height 25
select select "number:0"
click at [377, 308] on select "0 1 2 3 4 5 6 7" at bounding box center [458, 320] width 162 height 25
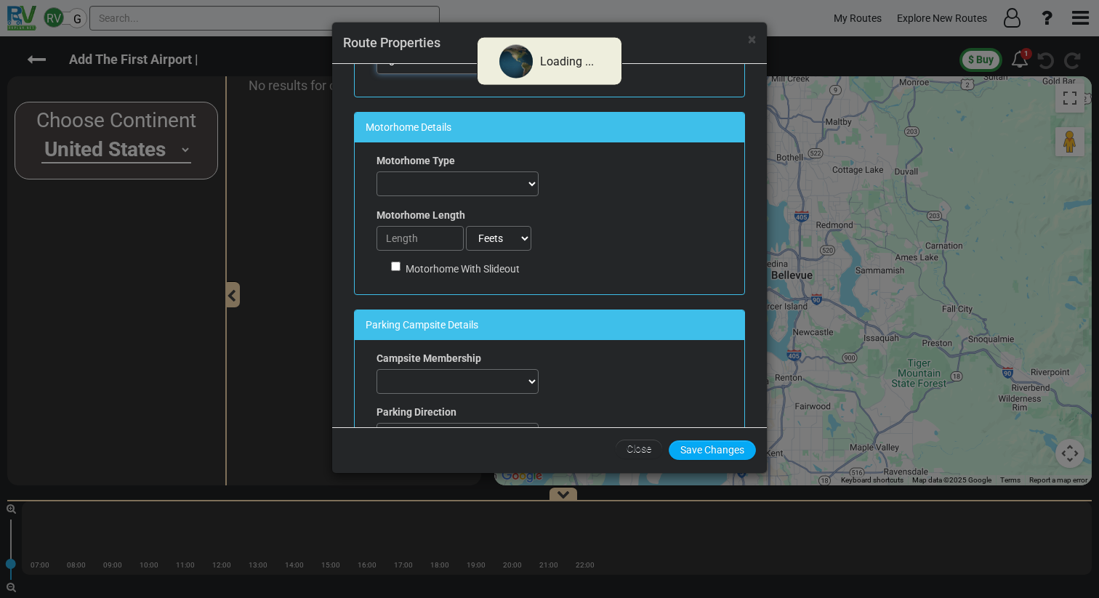
scroll to position [420, 0]
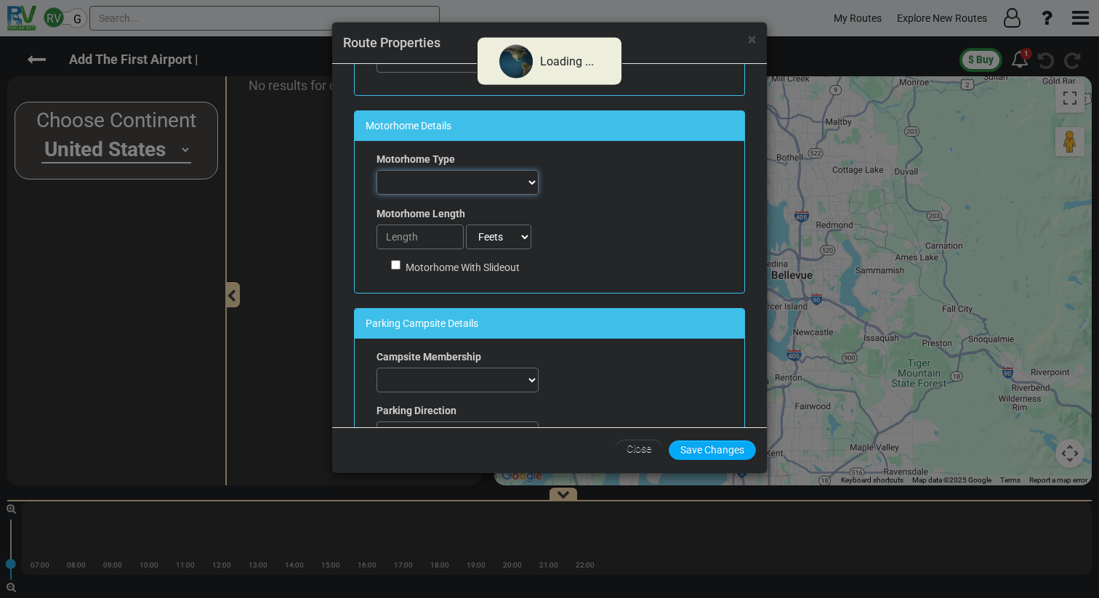
click at [445, 179] on select "Automobile FifthWheel Fold-Down Motorhome Motorhome + Tent Motorhome Towing Oth…" at bounding box center [458, 182] width 162 height 25
select select "number:1"
click at [377, 170] on select "Automobile FifthWheel Fold-Down Motorhome Motorhome + Tent Motorhome Towing Oth…" at bounding box center [458, 182] width 162 height 25
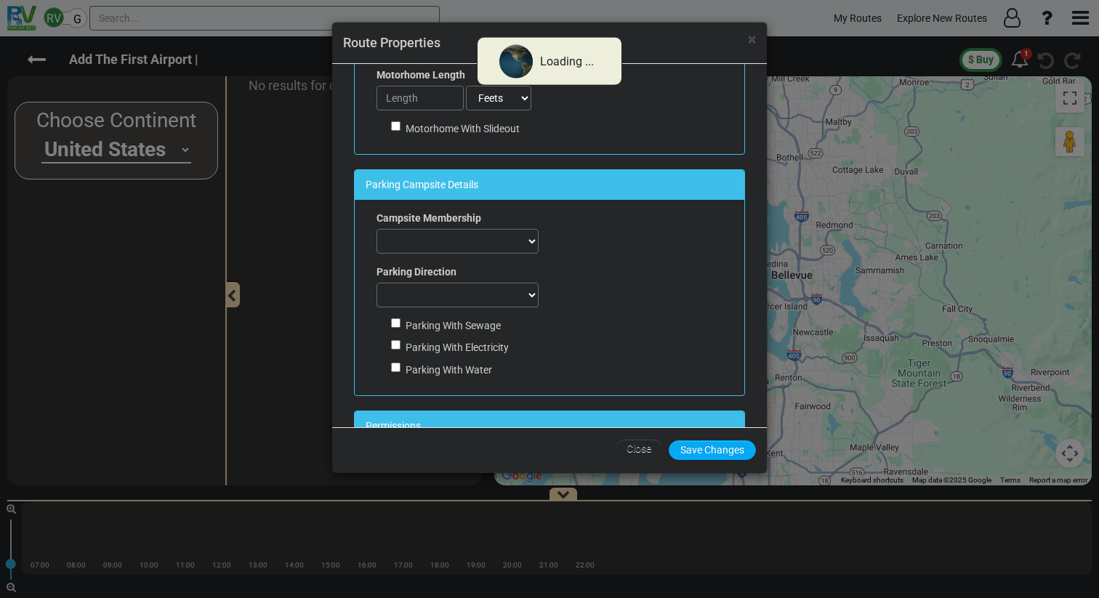
scroll to position [562, 0]
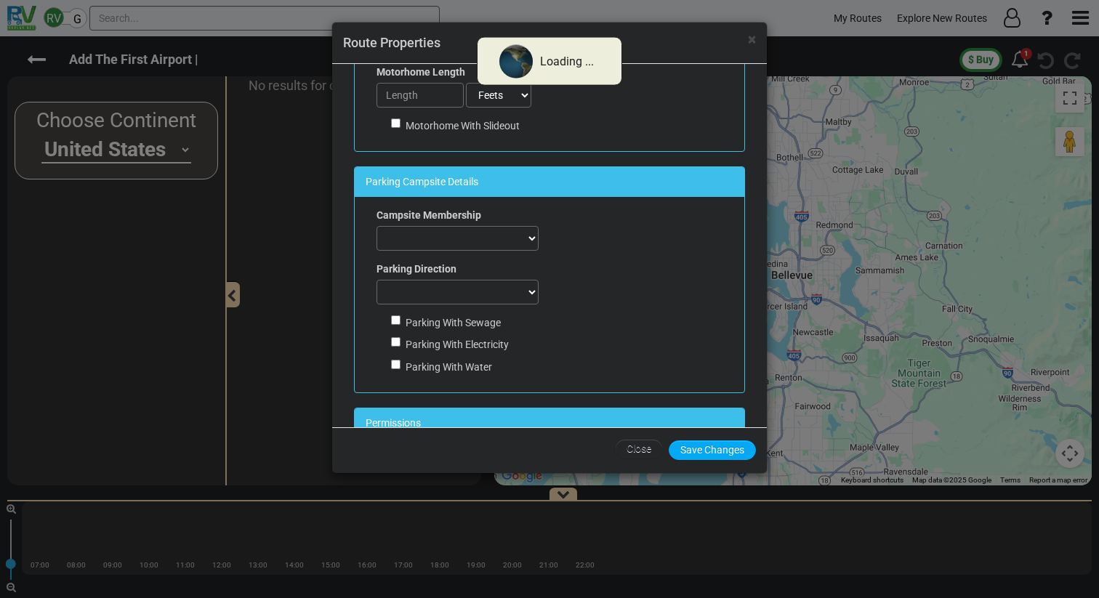
click at [451, 308] on div "Campsite Membership ACSI Adventure Outdoor Recreation All Campgrounds For Less …" at bounding box center [458, 295] width 184 height 174
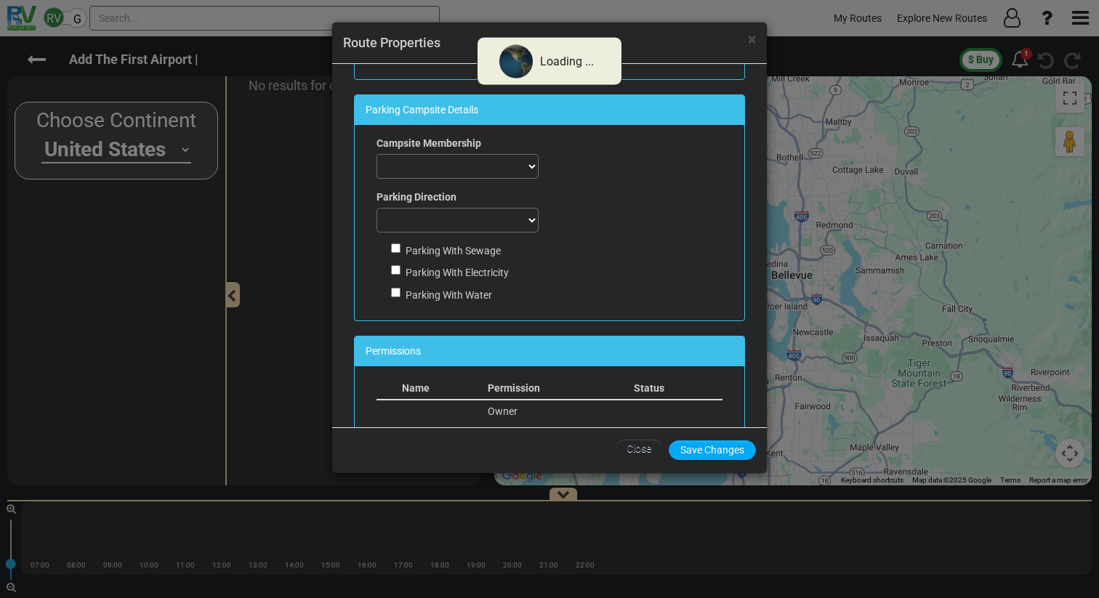
scroll to position [622, 0]
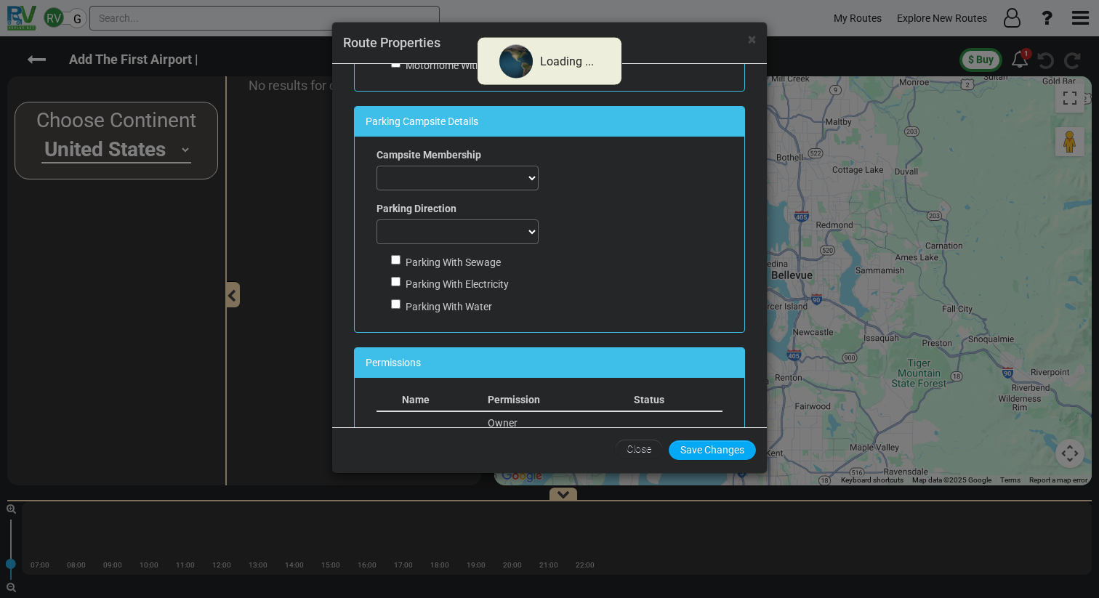
click at [438, 159] on label "Campsite Membership" at bounding box center [429, 155] width 105 height 15
click at [438, 180] on select "ACSI Adventure Outdoor Recreation All Campgrounds For Less Best Holiday Trav-L-…" at bounding box center [458, 178] width 162 height 25
click at [450, 157] on label "Campsite Membership" at bounding box center [429, 155] width 105 height 15
click at [450, 169] on select "ACSI Adventure Outdoor Recreation All Campgrounds For Less Best Holiday Trav-L-…" at bounding box center [458, 178] width 162 height 25
select select "number:2"
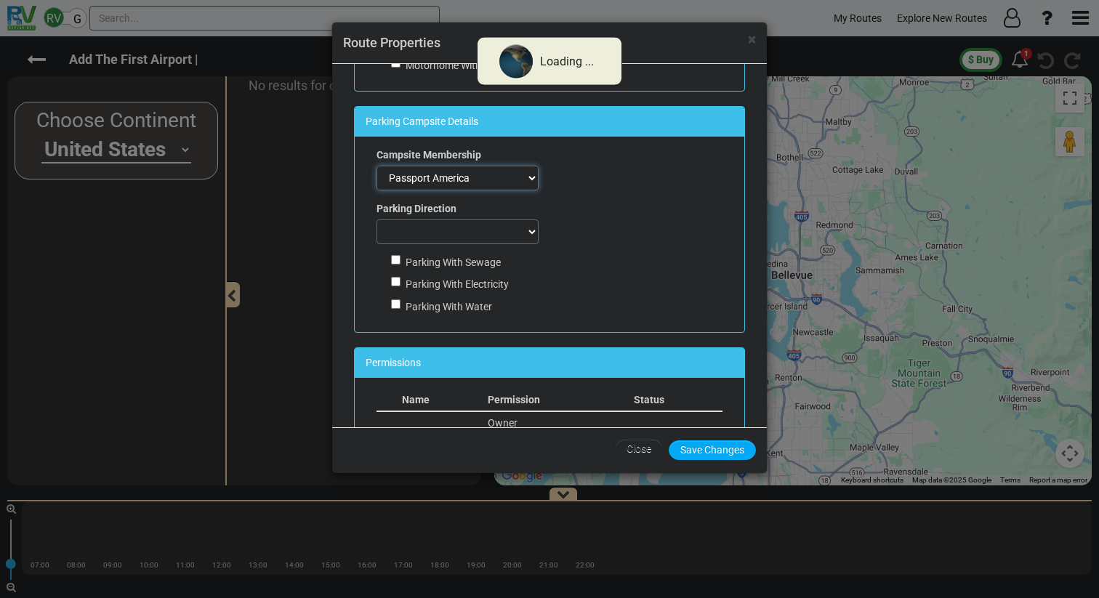
click at [377, 166] on select "ACSI Adventure Outdoor Recreation All Campgrounds For Less Best Holiday Trav-L-…" at bounding box center [458, 178] width 162 height 25
click at [503, 237] on select "Back in Doesn't matter Pull Through" at bounding box center [458, 232] width 162 height 25
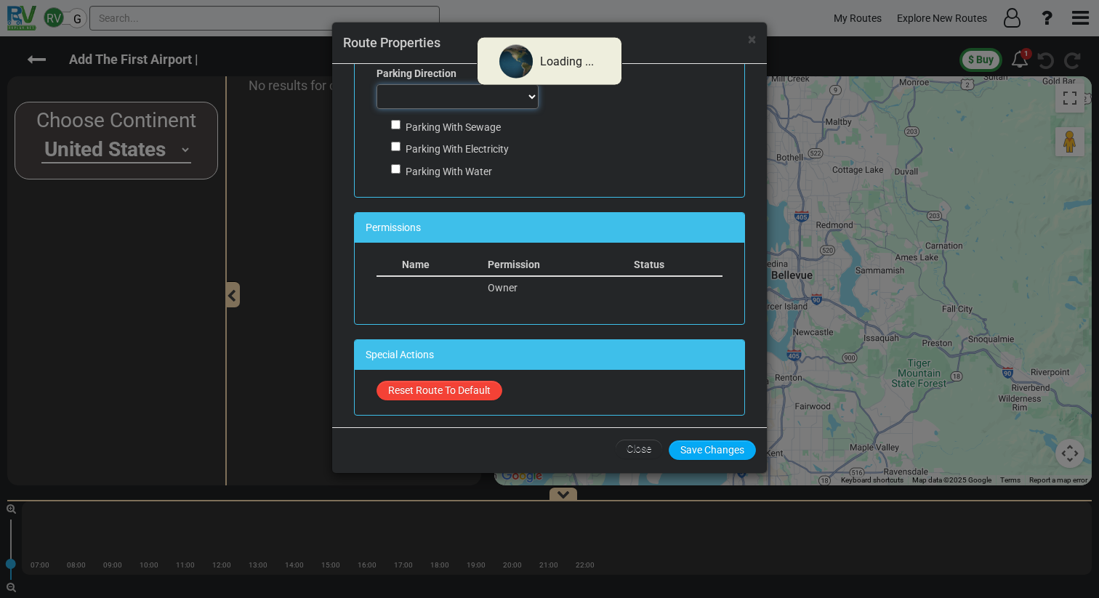
scroll to position [761, 0]
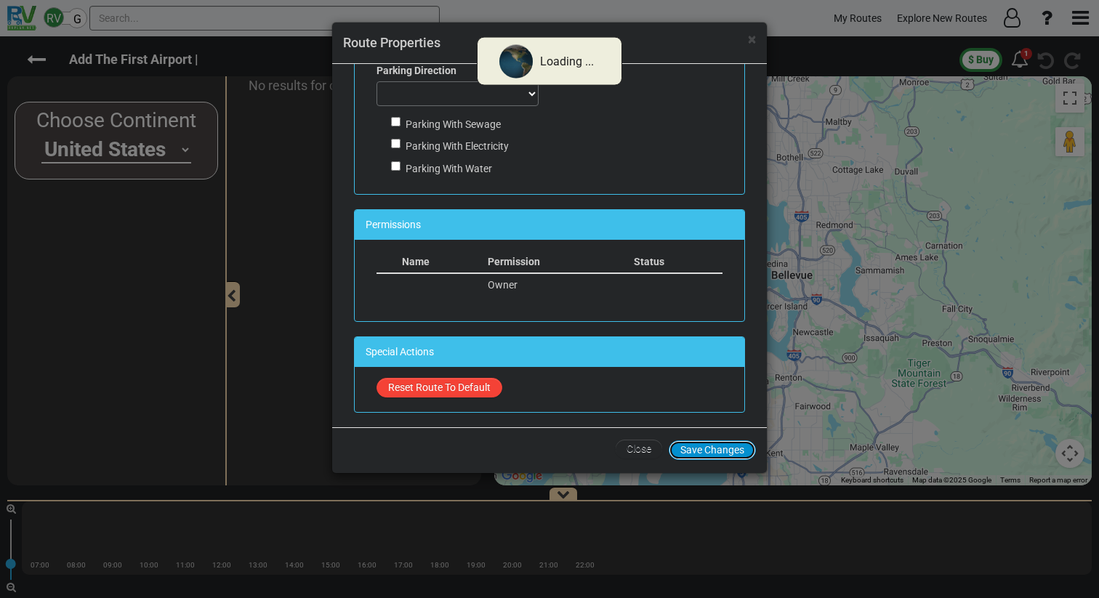
click at [714, 446] on button "Save Changes" at bounding box center [712, 451] width 87 height 20
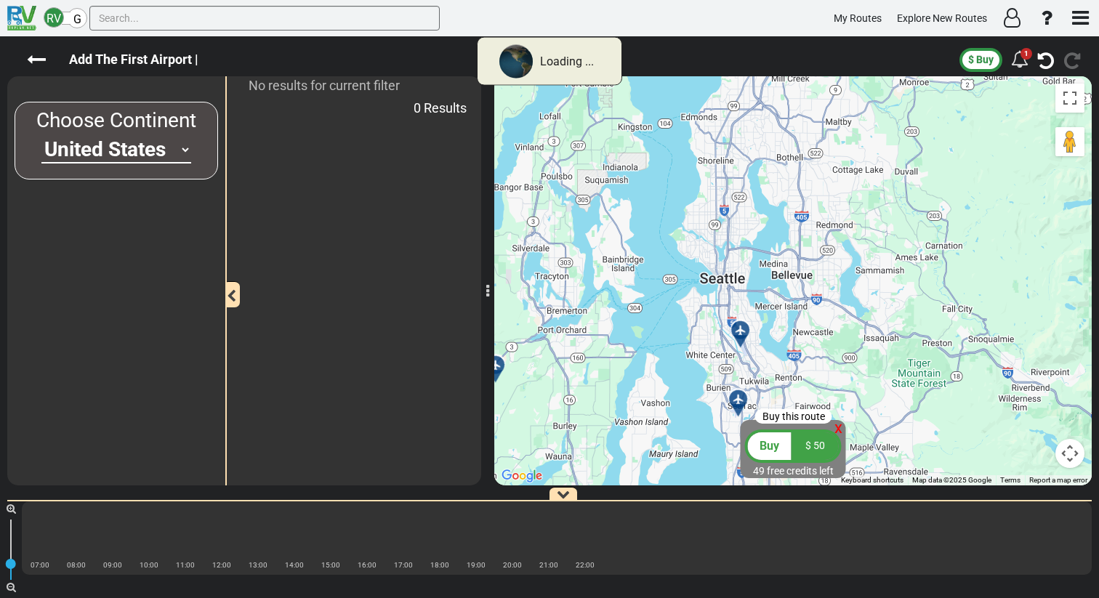
click at [742, 328] on icon at bounding box center [740, 330] width 10 height 10
click at [364, 119] on div "0 Results" at bounding box center [354, 108] width 255 height 26
click at [400, 114] on div "0 Results" at bounding box center [354, 108] width 255 height 26
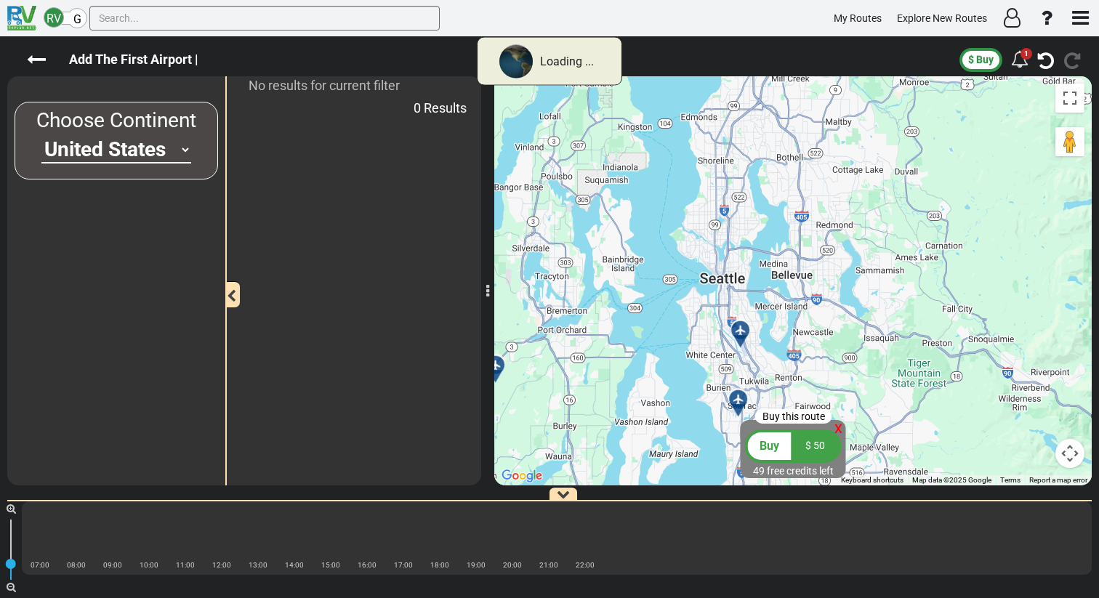
click at [400, 114] on div "0 Results" at bounding box center [354, 108] width 255 height 26
click at [995, 60] on button "$ Buy" at bounding box center [981, 60] width 43 height 24
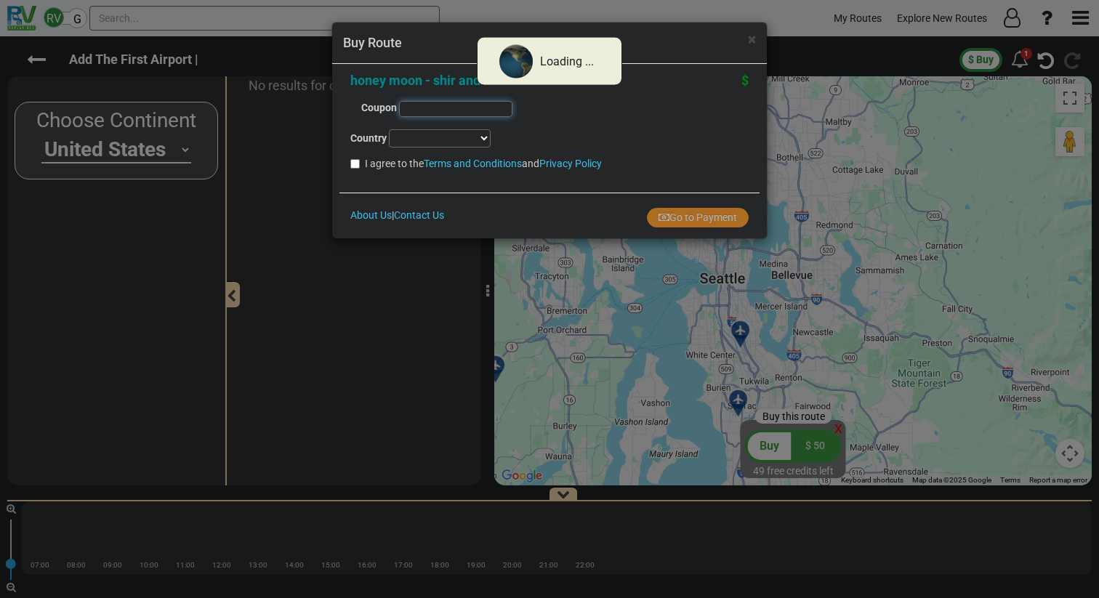
click at [444, 109] on input "text" at bounding box center [455, 109] width 113 height 16
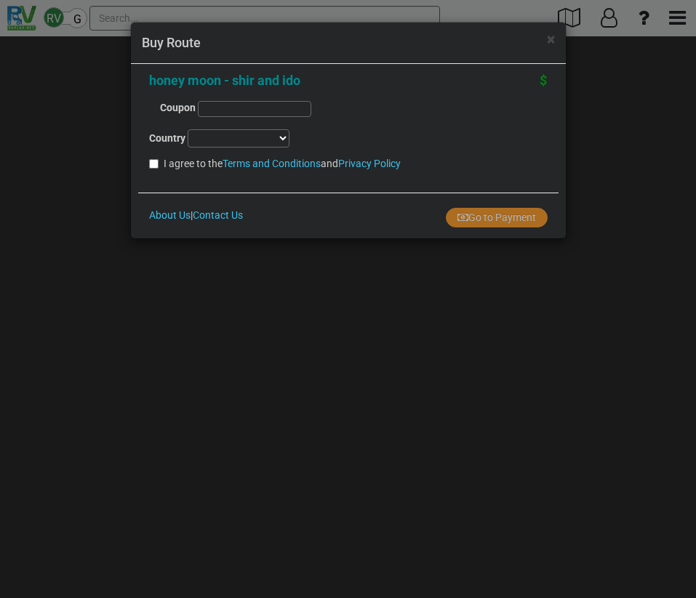
select select
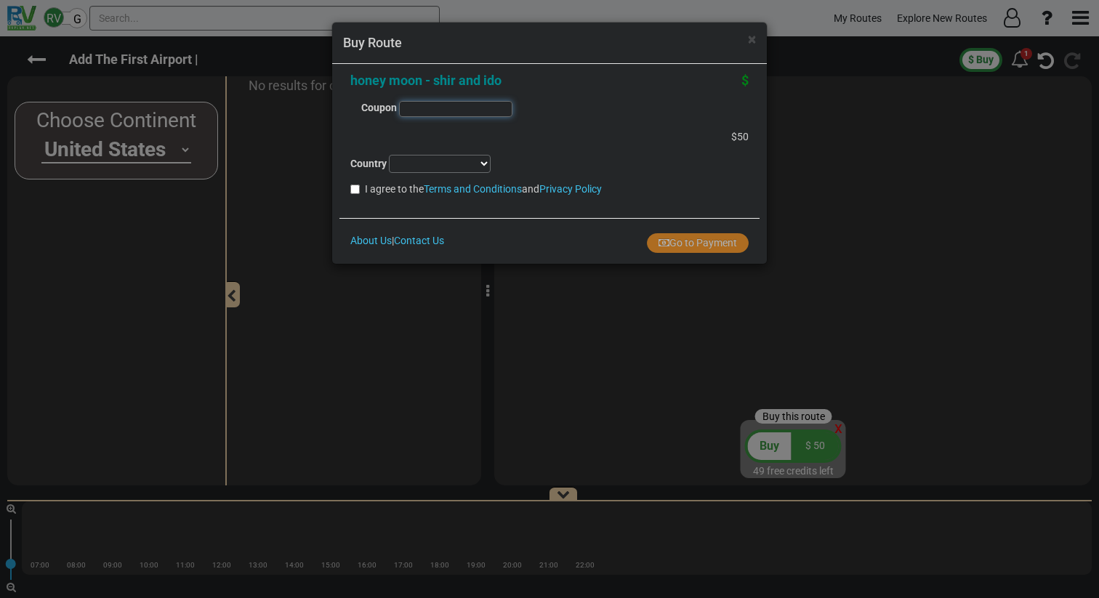
click at [426, 112] on input "text" at bounding box center [455, 109] width 113 height 16
paste input "34a751"
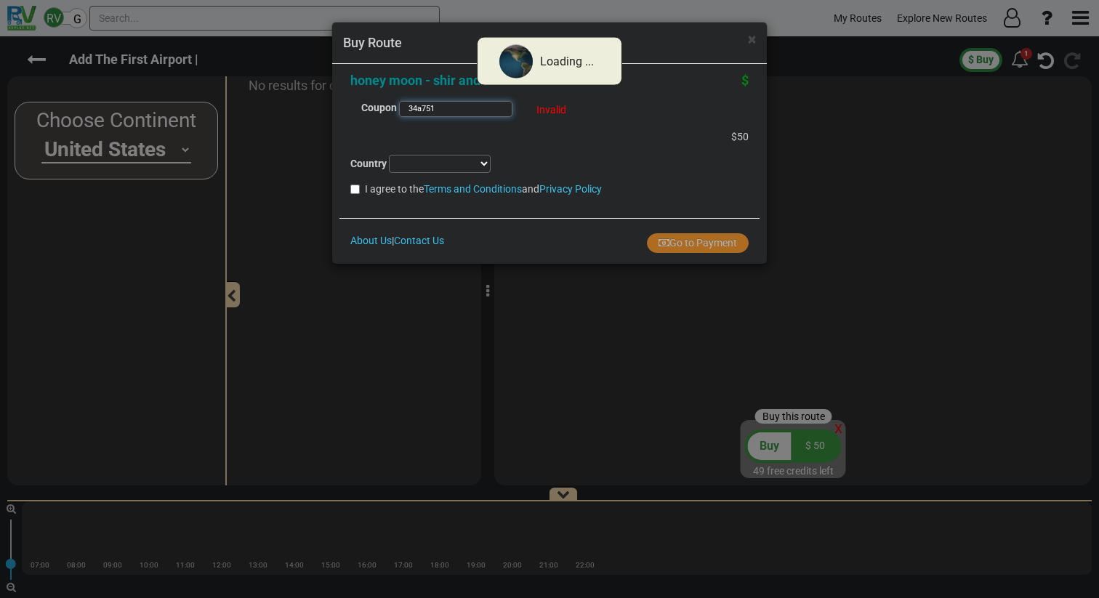
type input "34a751"
click at [545, 108] on span "Invalid" at bounding box center [552, 110] width 30 height 12
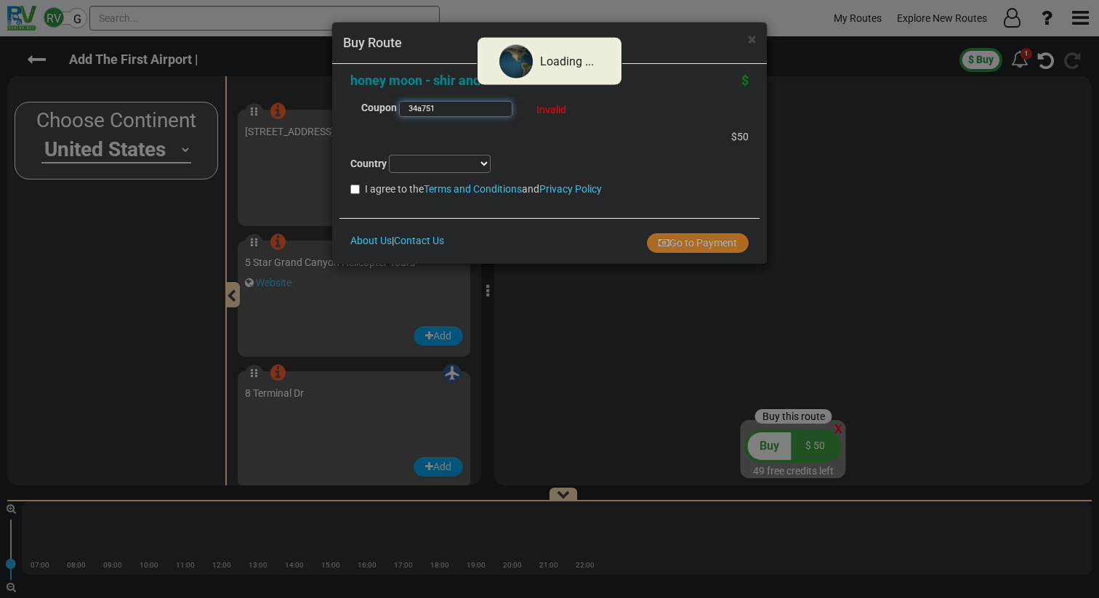
click at [432, 109] on input "34a751" at bounding box center [455, 109] width 113 height 16
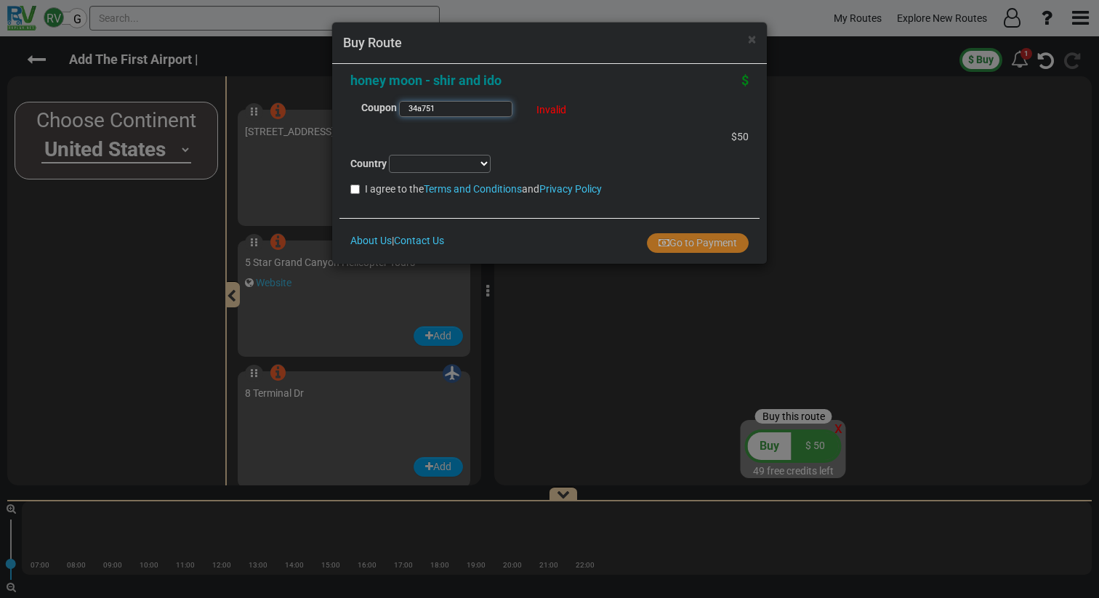
click at [432, 109] on input "34a751" at bounding box center [455, 109] width 113 height 16
click at [750, 41] on span "×" at bounding box center [752, 39] width 8 height 17
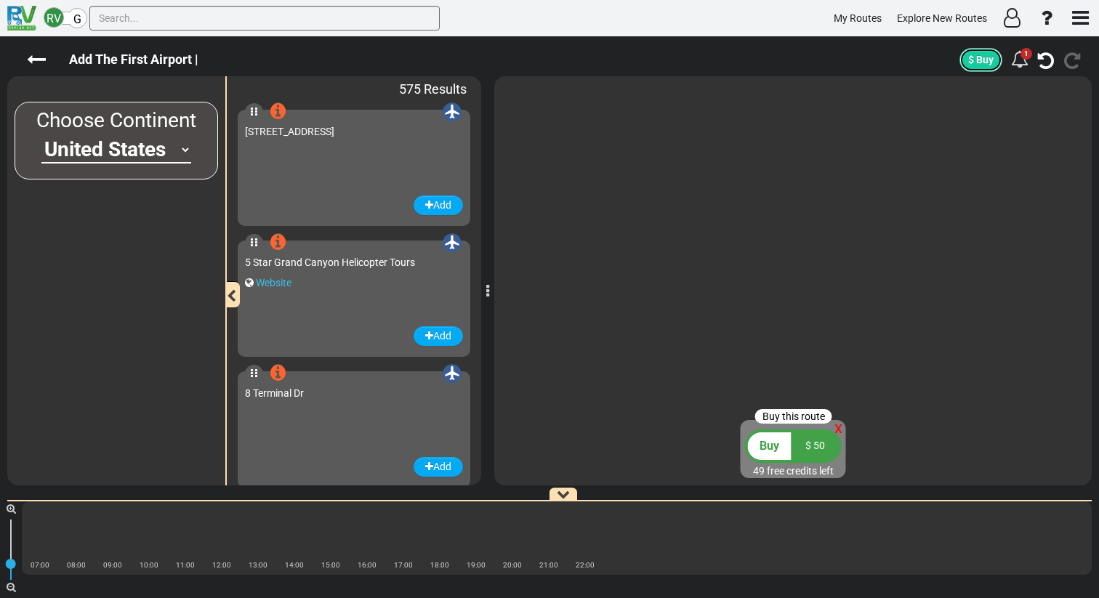
click at [984, 60] on span "$ Buy" at bounding box center [981, 60] width 25 height 12
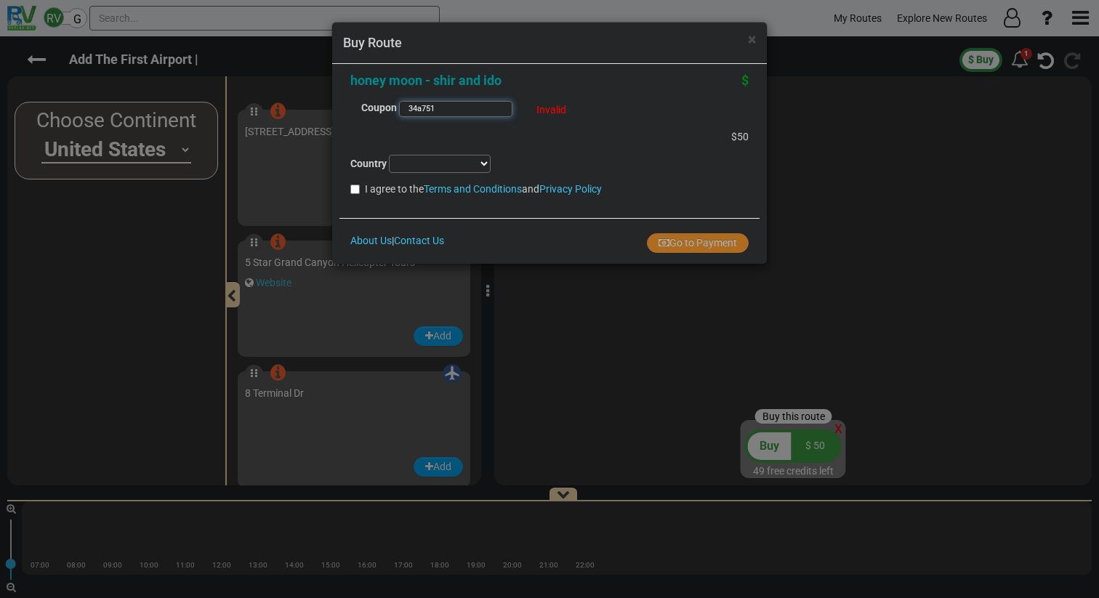
click at [469, 104] on input "34a751" at bounding box center [455, 109] width 113 height 16
click at [755, 41] on span "×" at bounding box center [752, 39] width 8 height 17
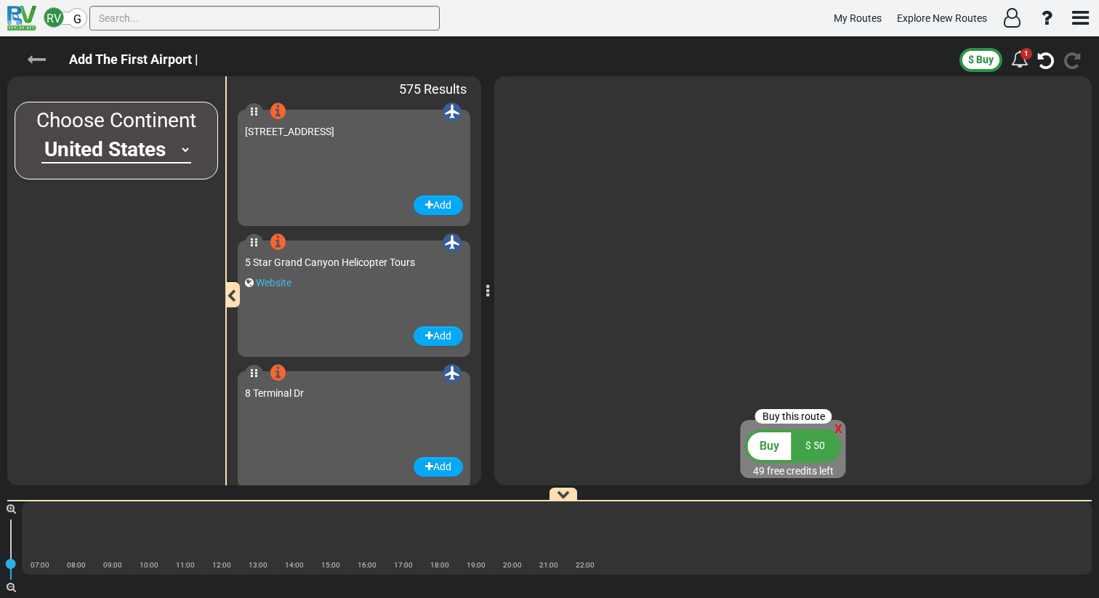
click at [32, 62] on icon at bounding box center [36, 59] width 19 height 19
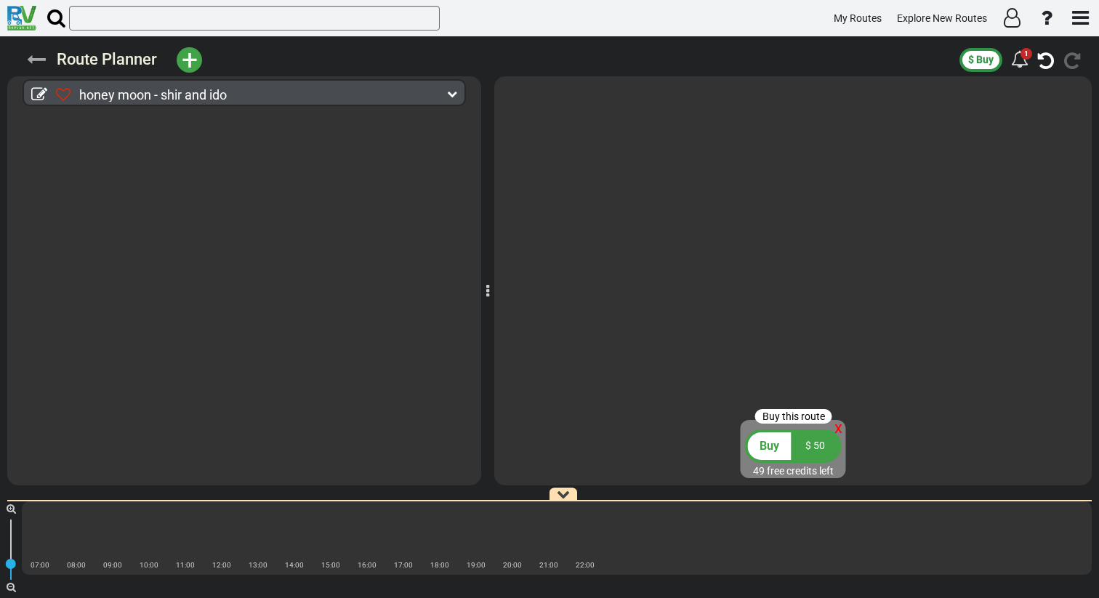
click at [34, 56] on icon at bounding box center [36, 59] width 19 height 19
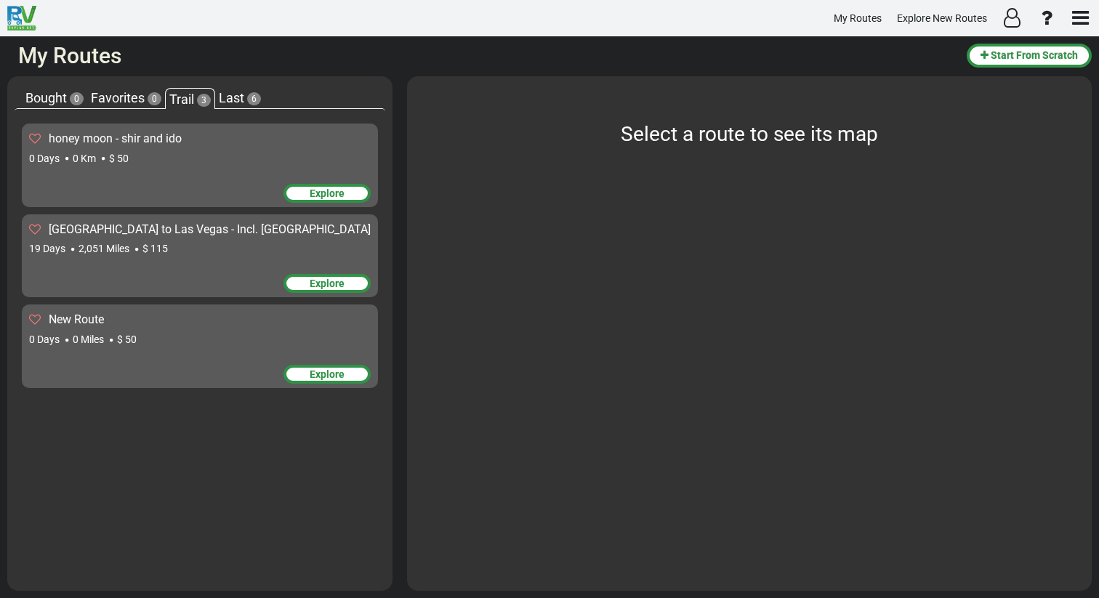
click at [145, 258] on div "Seattle to Las Vegas - Incl. Yellowstone 19 Days 2,051 Miles $ 115 Explore" at bounding box center [200, 257] width 356 height 84
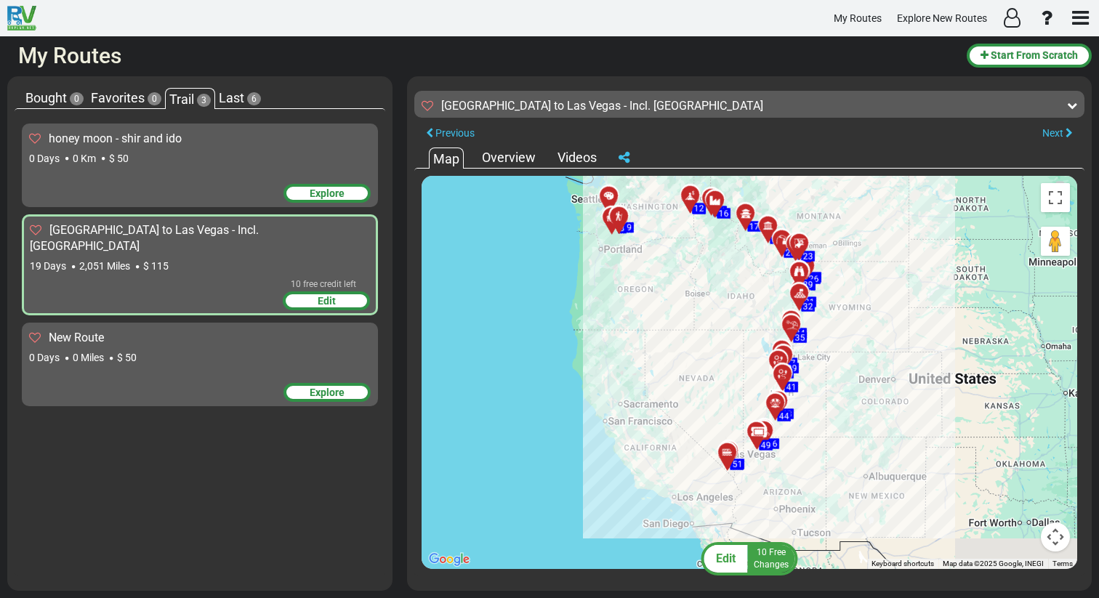
drag, startPoint x: 778, startPoint y: 441, endPoint x: 732, endPoint y: 395, distance: 65.3
click at [732, 395] on div "To activate drag with keyboard, press Alt + Enter. Once in keyboard drag state,…" at bounding box center [750, 372] width 656 height 393
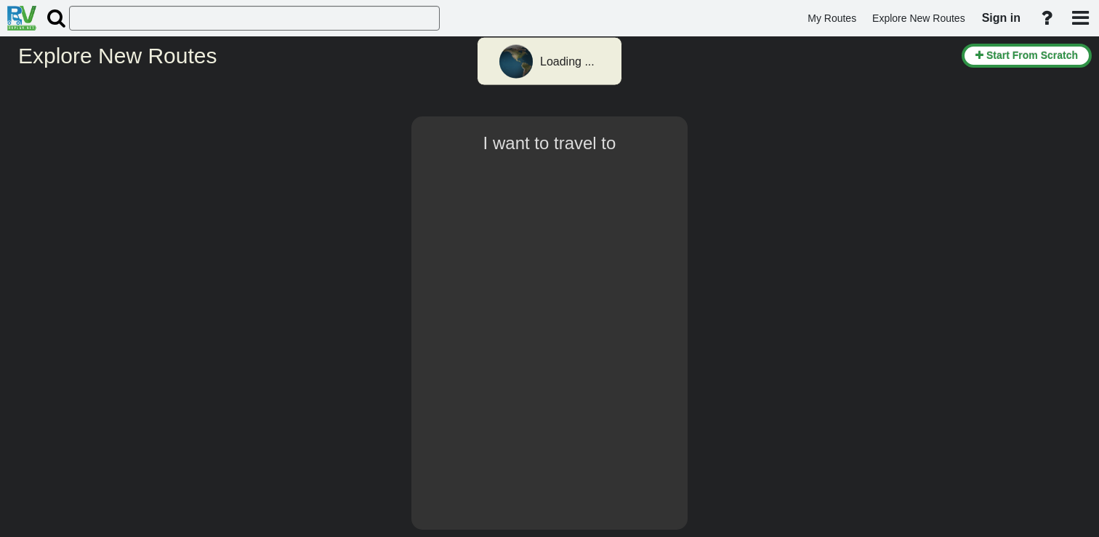
select select "number:2"
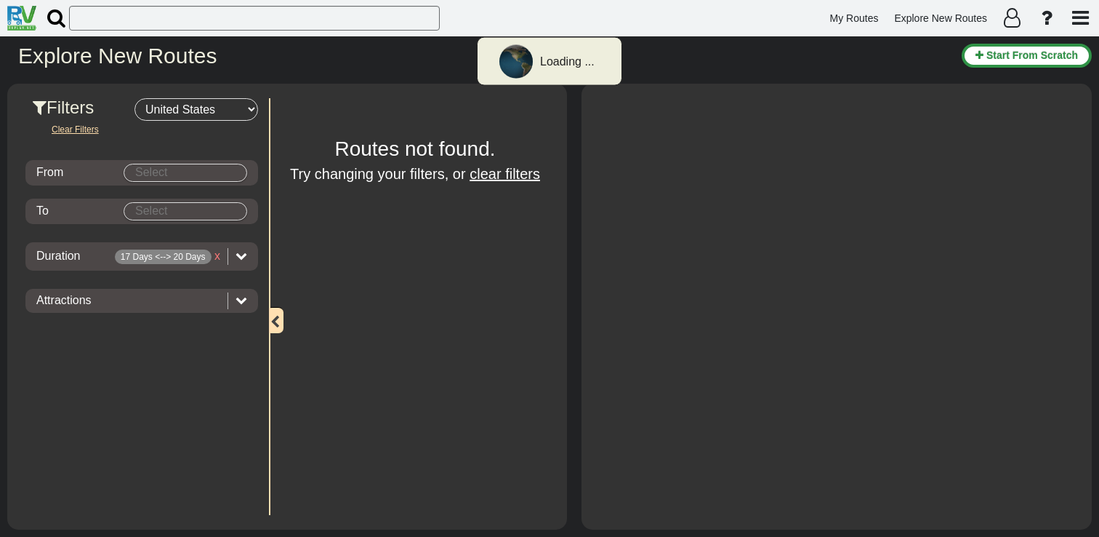
type input "[GEOGRAPHIC_DATA]"
